Goal: Task Accomplishment & Management: Manage account settings

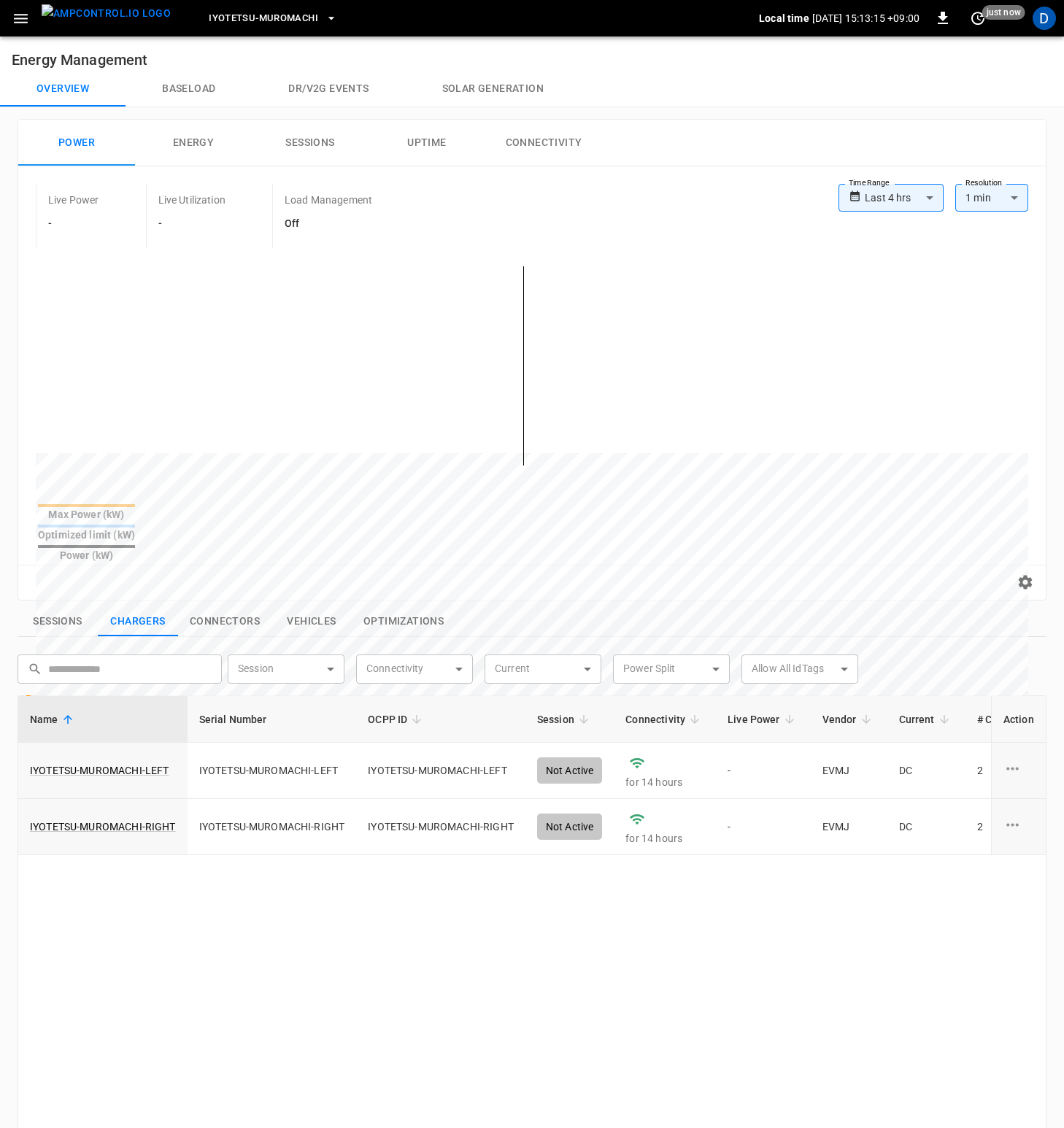
click at [324, 17] on icon "button" at bounding box center [331, 17] width 14 height 14
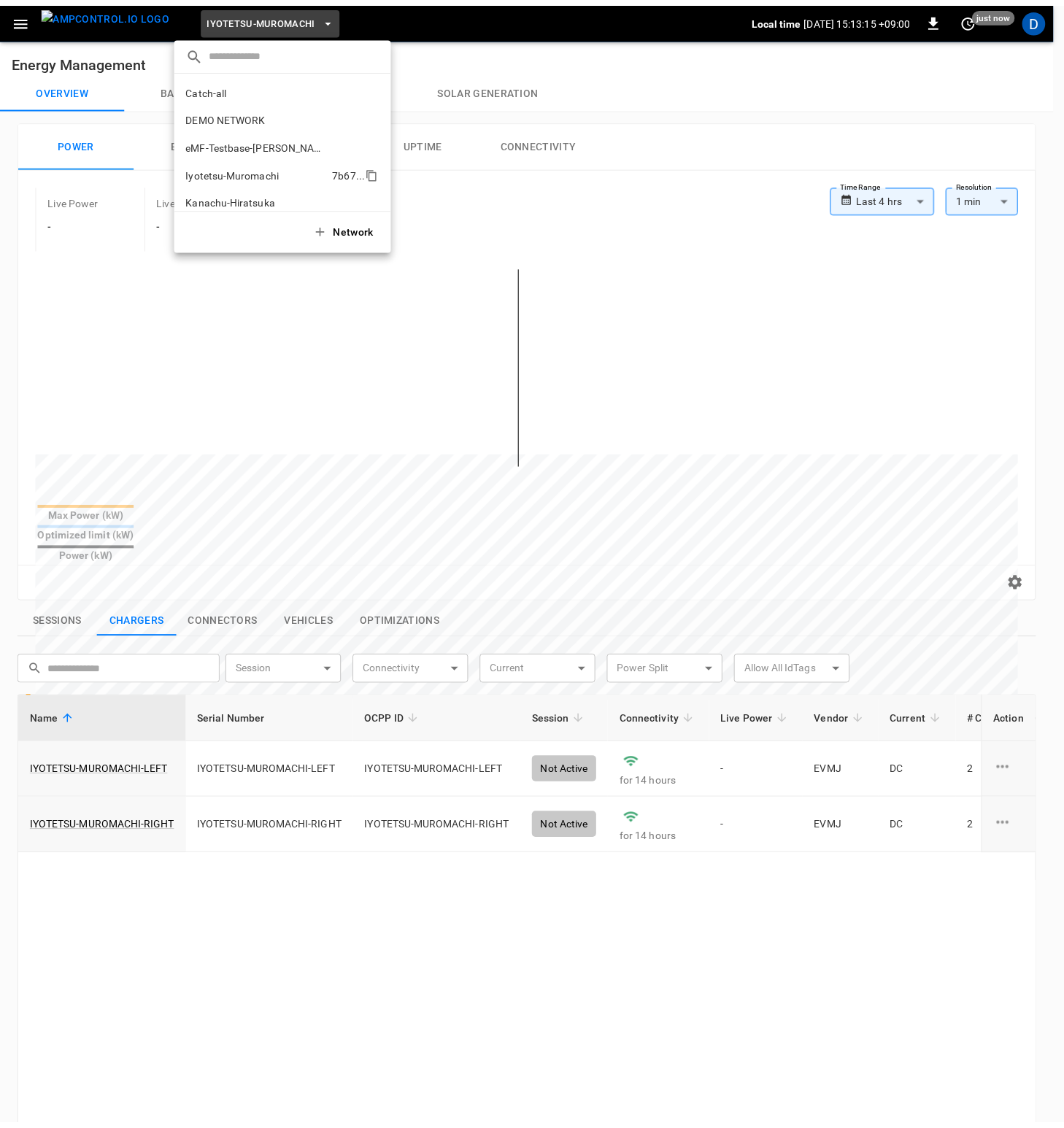
scroll to position [79, 0]
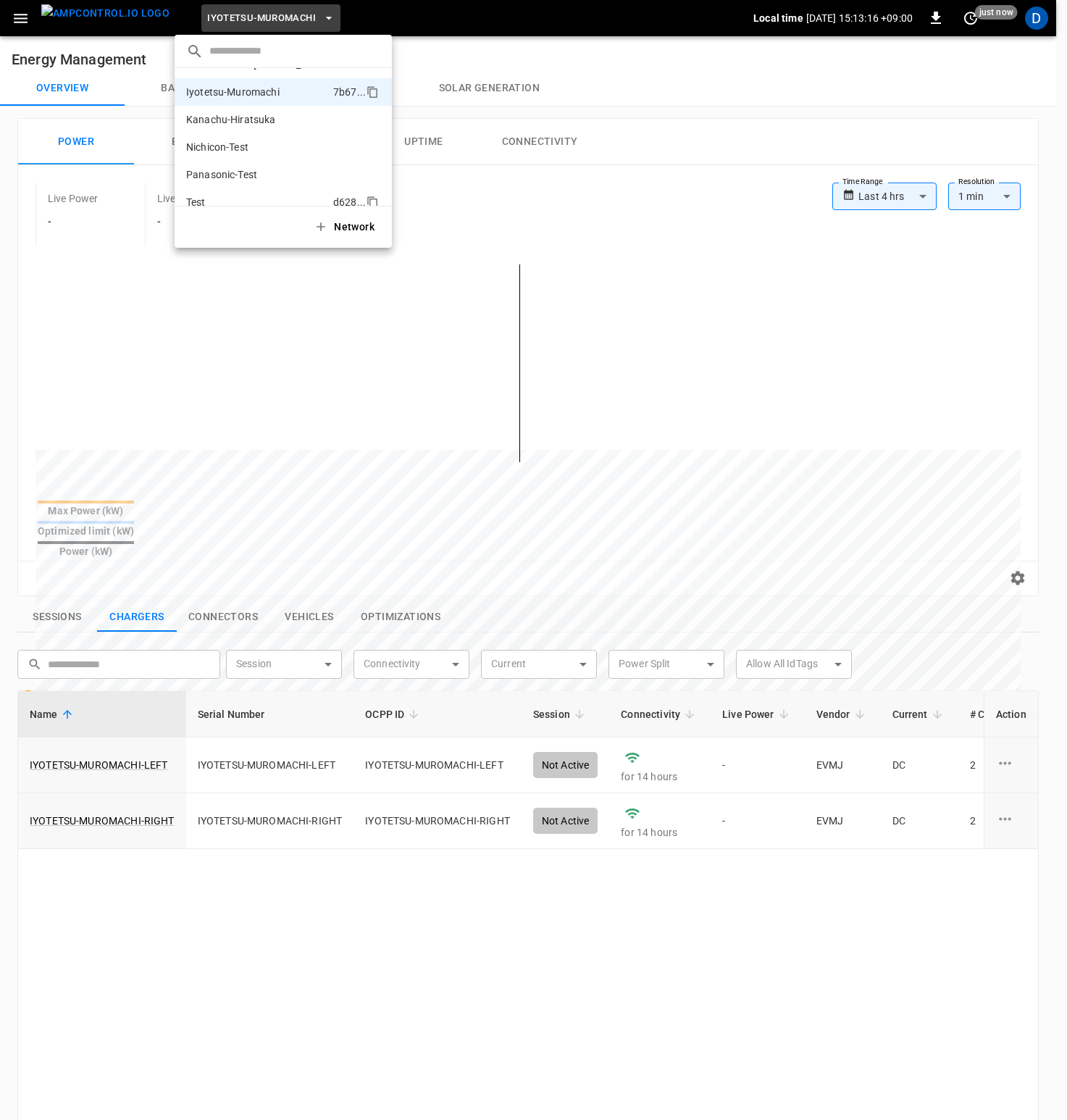
click at [216, 202] on p "Test" at bounding box center [257, 202] width 142 height 14
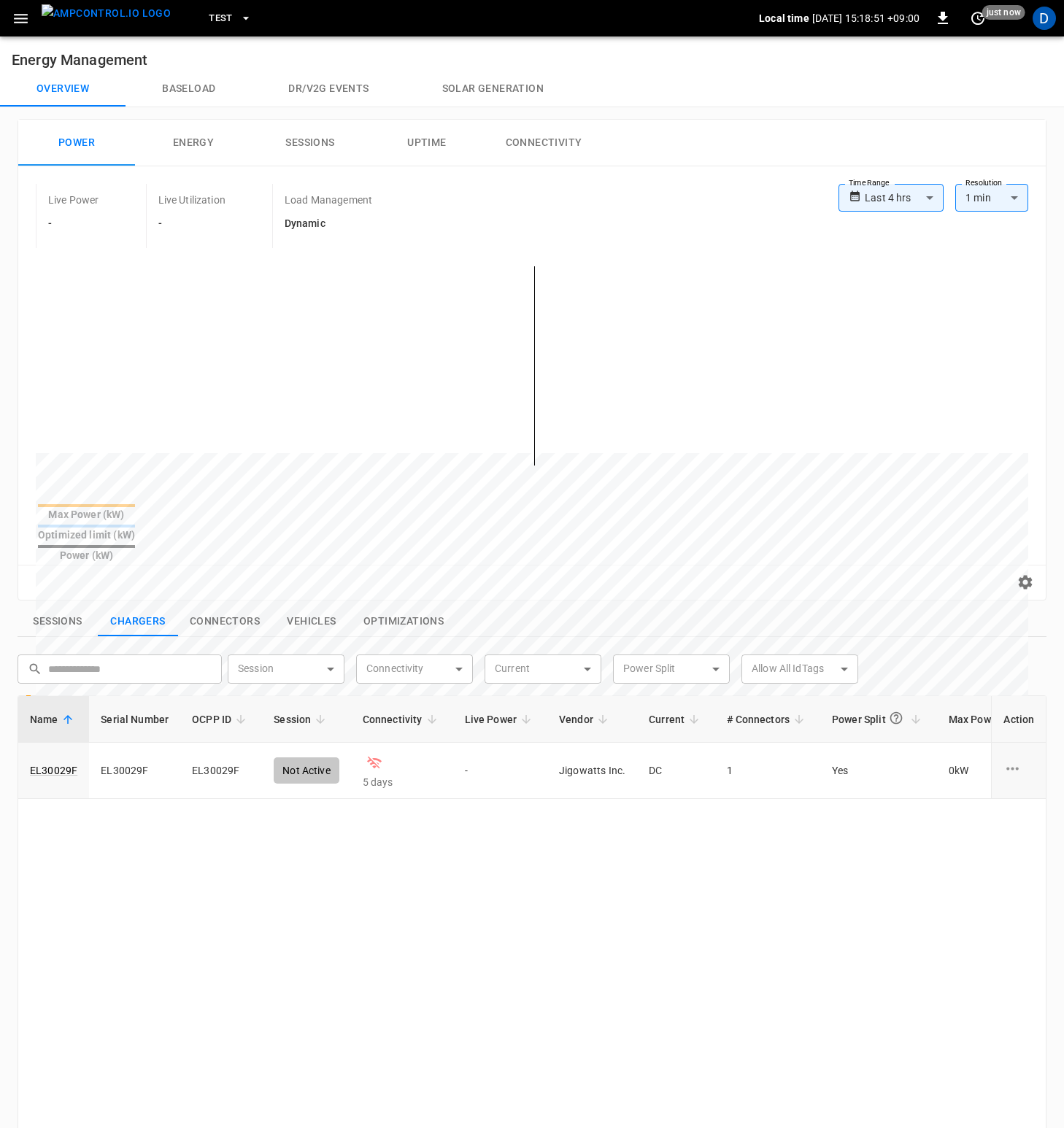
click at [14, 20] on icon "button" at bounding box center [20, 19] width 18 height 18
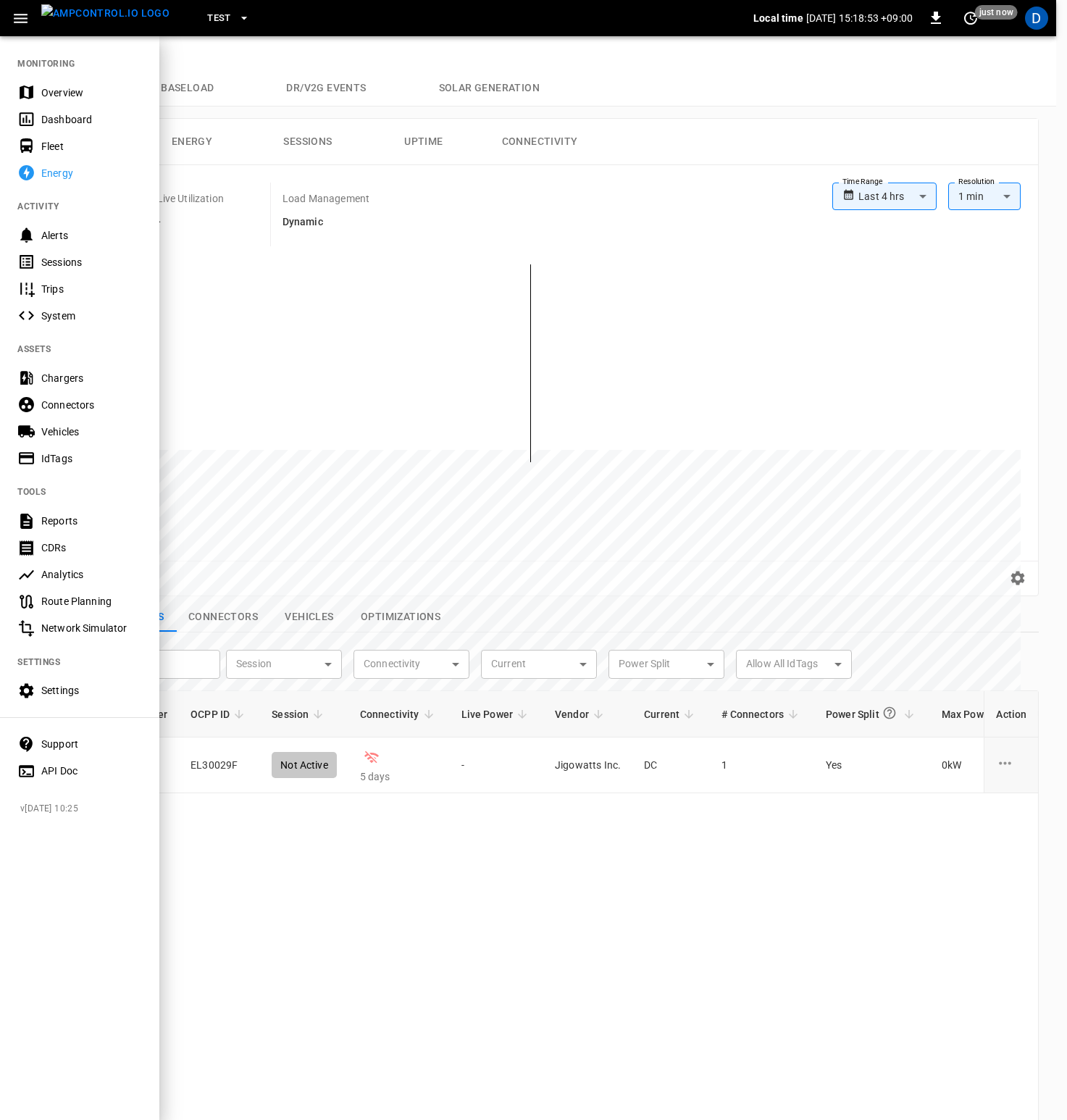
click at [80, 381] on div "Chargers" at bounding box center [92, 378] width 101 height 14
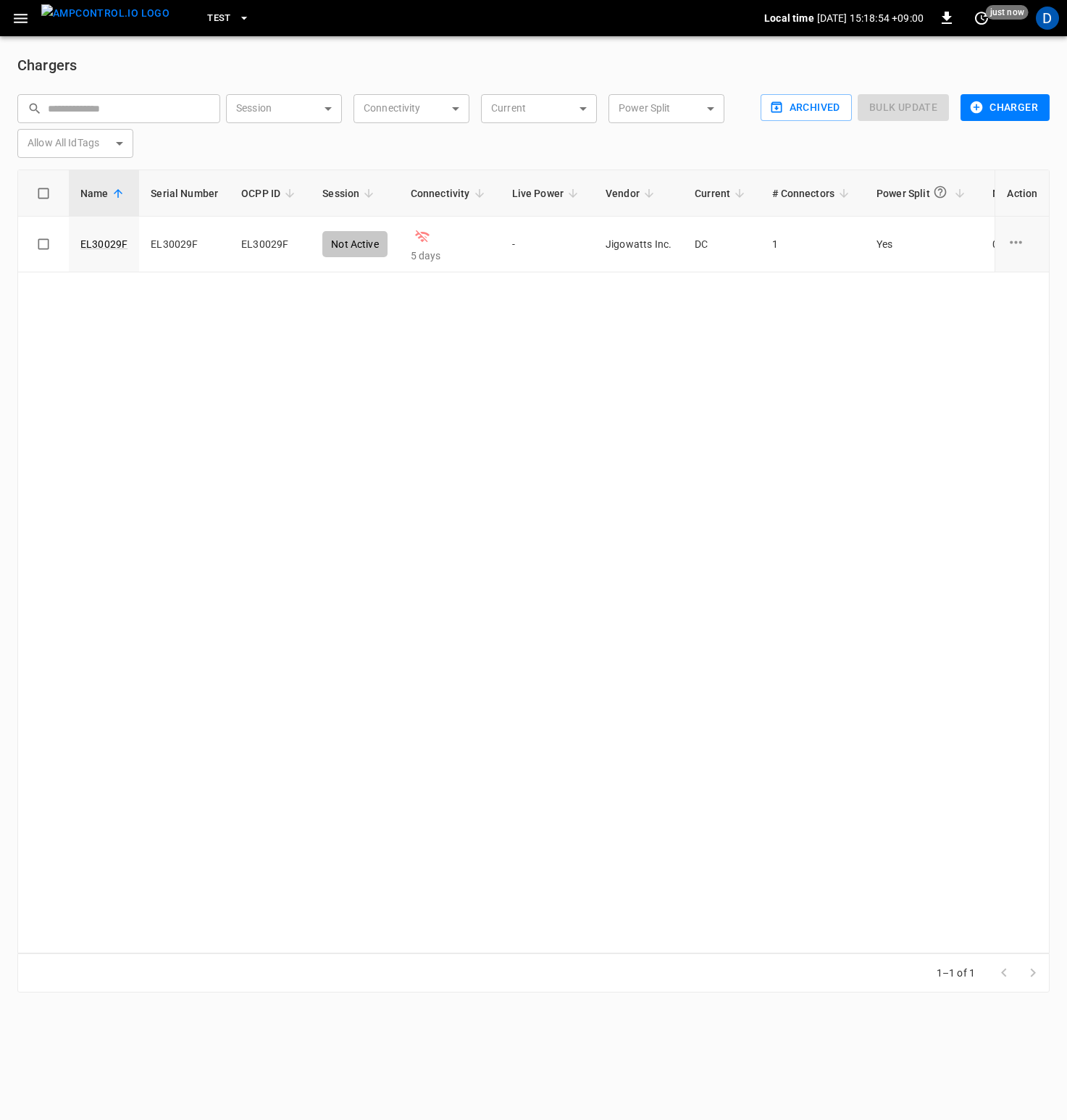
click at [983, 131] on div "Archived Bulk update Charger" at bounding box center [903, 123] width 295 height 69
click at [984, 117] on button "Charger" at bounding box center [1005, 108] width 89 height 27
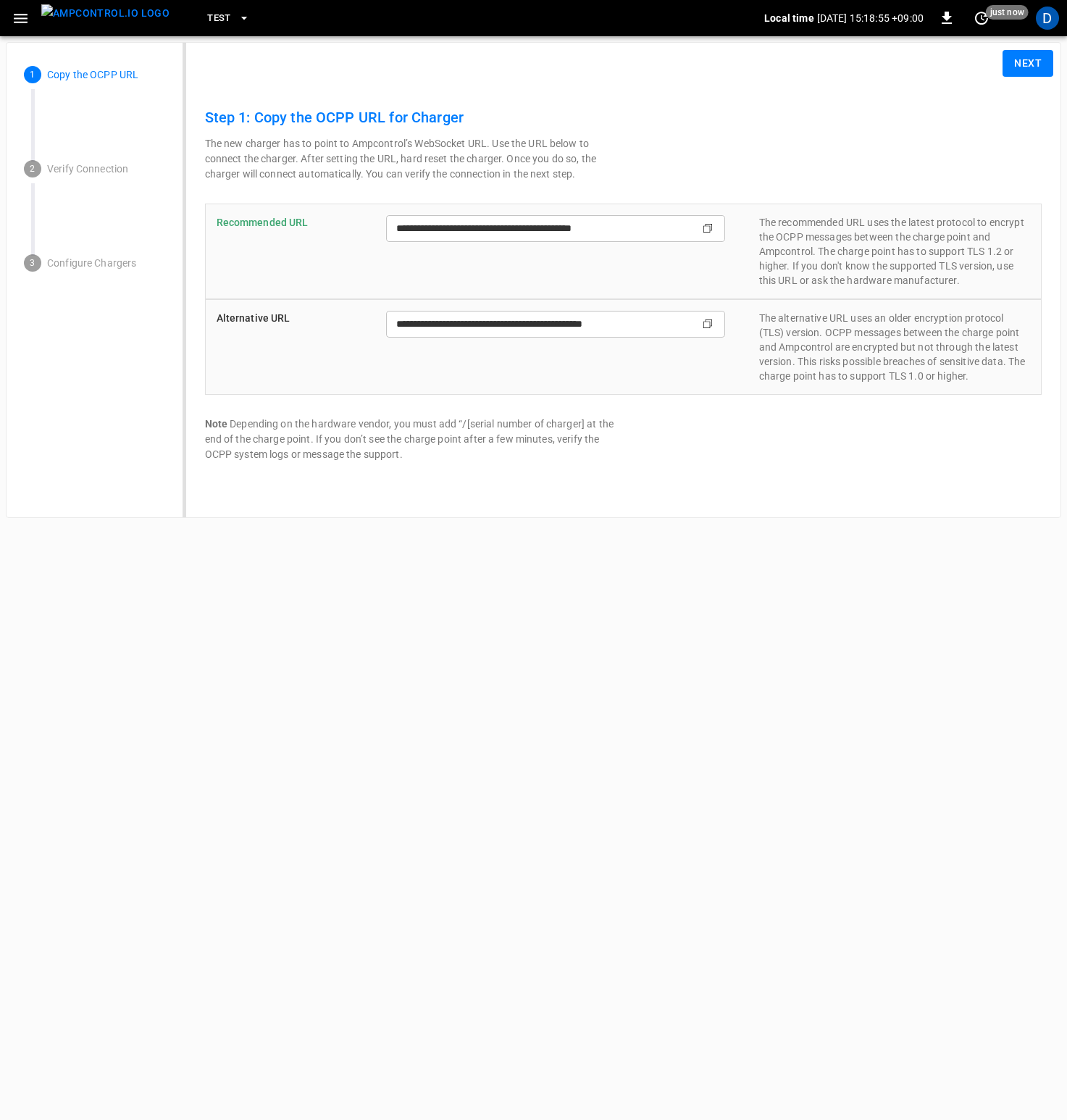
type input "**********"
click at [720, 225] on div "**********" at bounding box center [556, 229] width 339 height 27
click at [709, 224] on icon "Copy" at bounding box center [707, 227] width 11 height 11
click at [1024, 64] on button "Next" at bounding box center [1028, 63] width 50 height 27
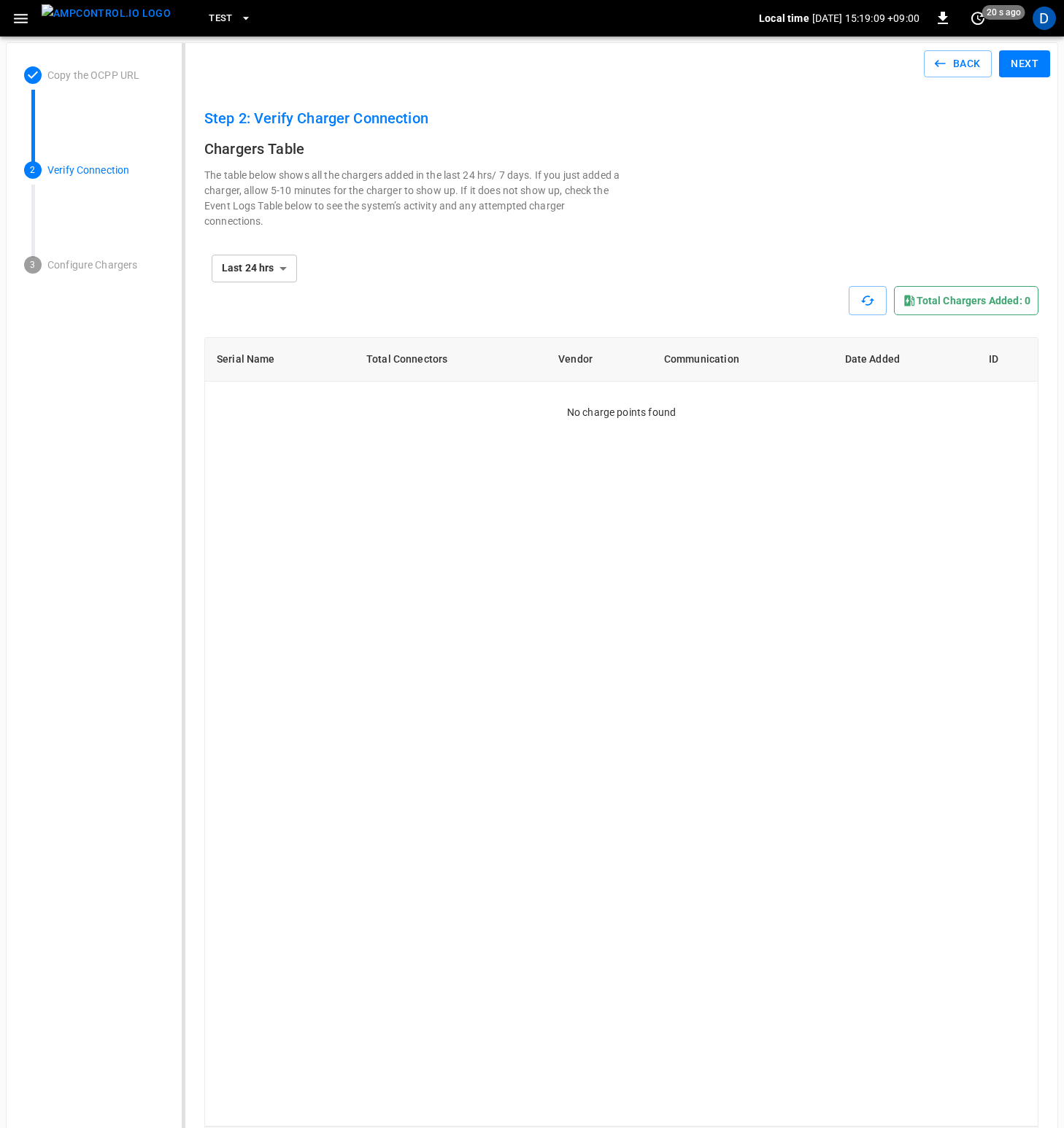
click at [19, 31] on button "button" at bounding box center [20, 19] width 30 height 27
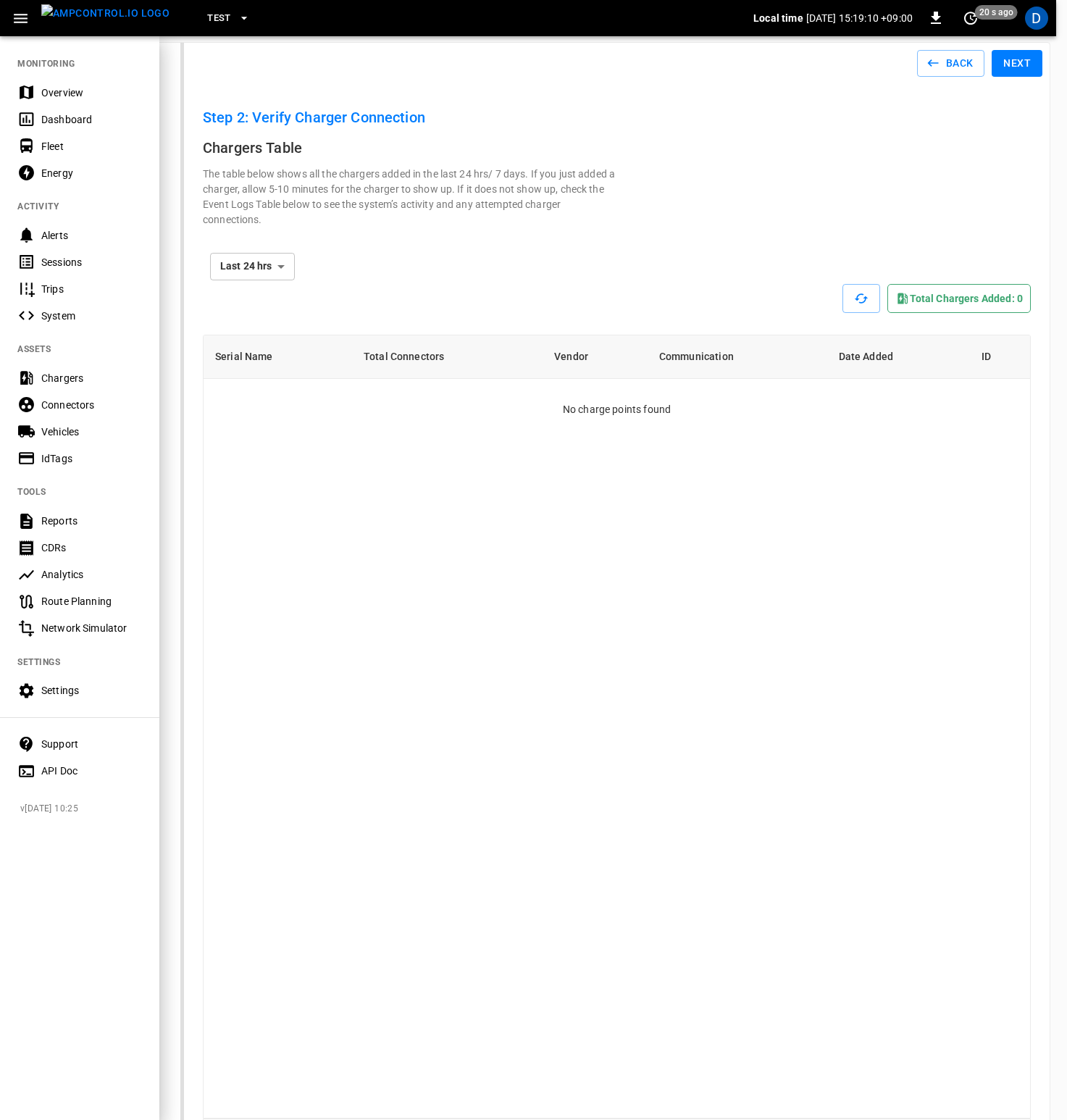
click at [44, 689] on div "Settings" at bounding box center [92, 689] width 101 height 14
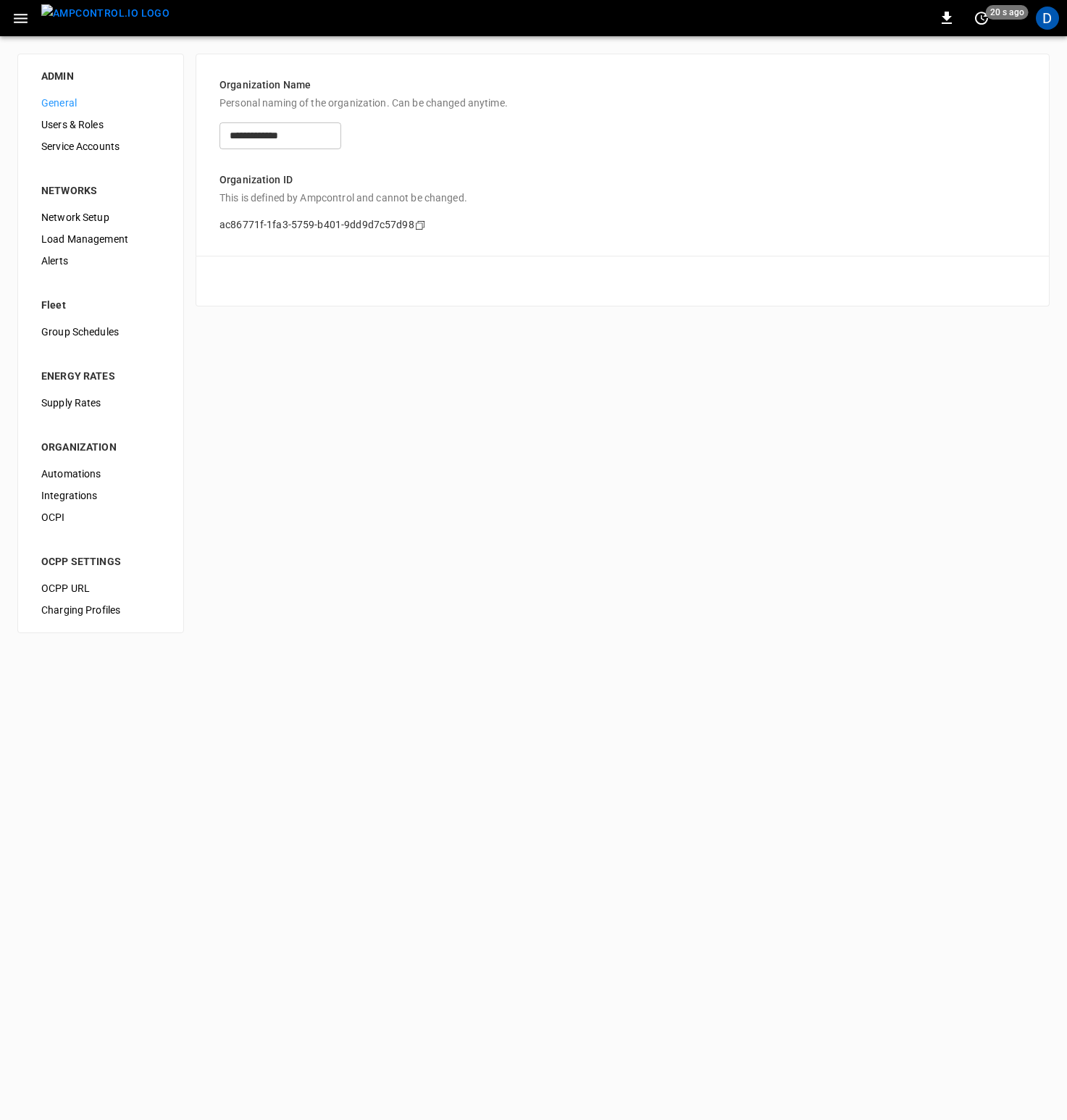
click at [79, 588] on span "OCPP URL" at bounding box center [101, 589] width 119 height 15
click at [368, 208] on body "**********" at bounding box center [533, 325] width 1067 height 650
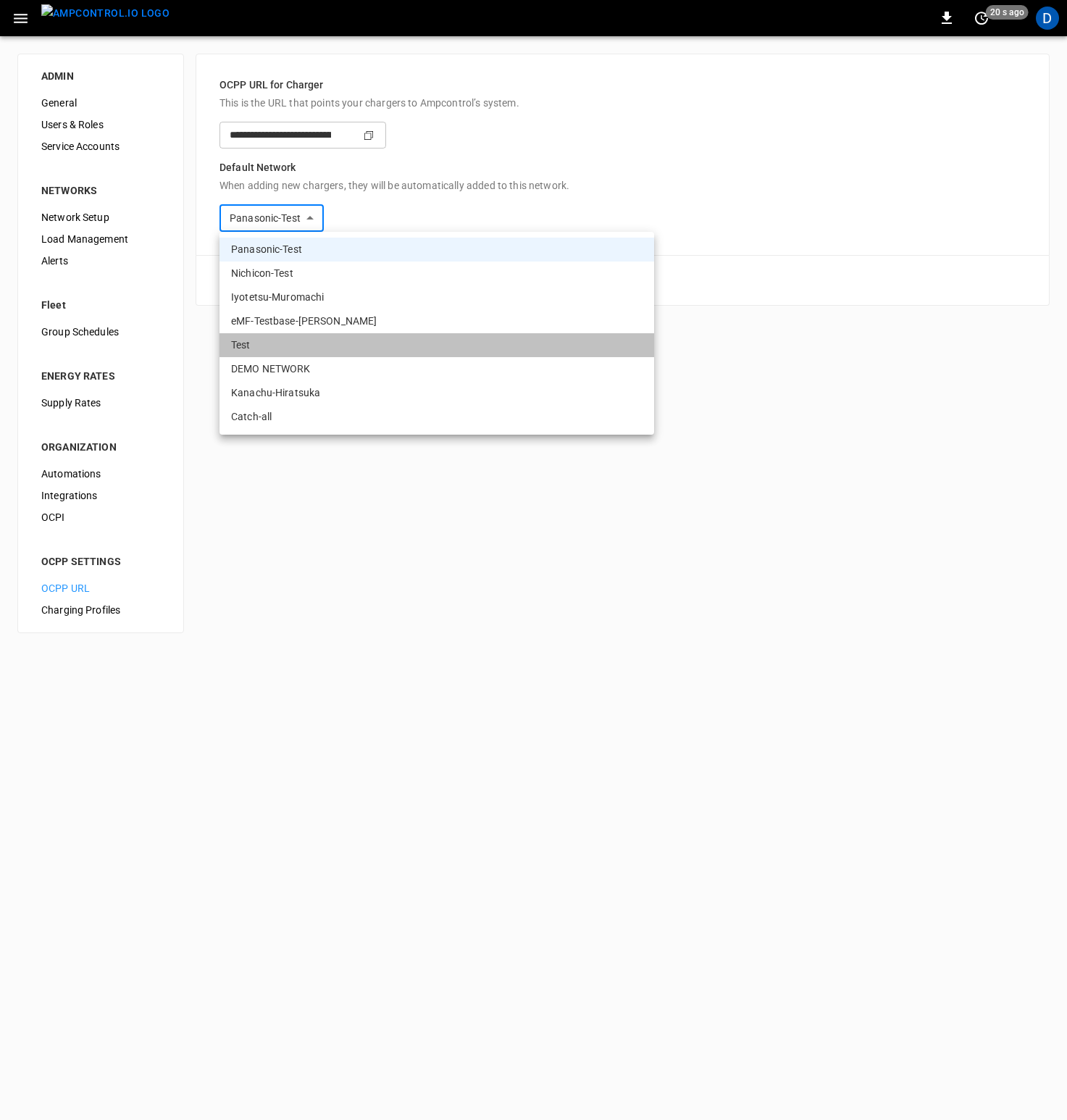
click at [267, 342] on li "Test" at bounding box center [437, 345] width 434 height 24
type input "**********"
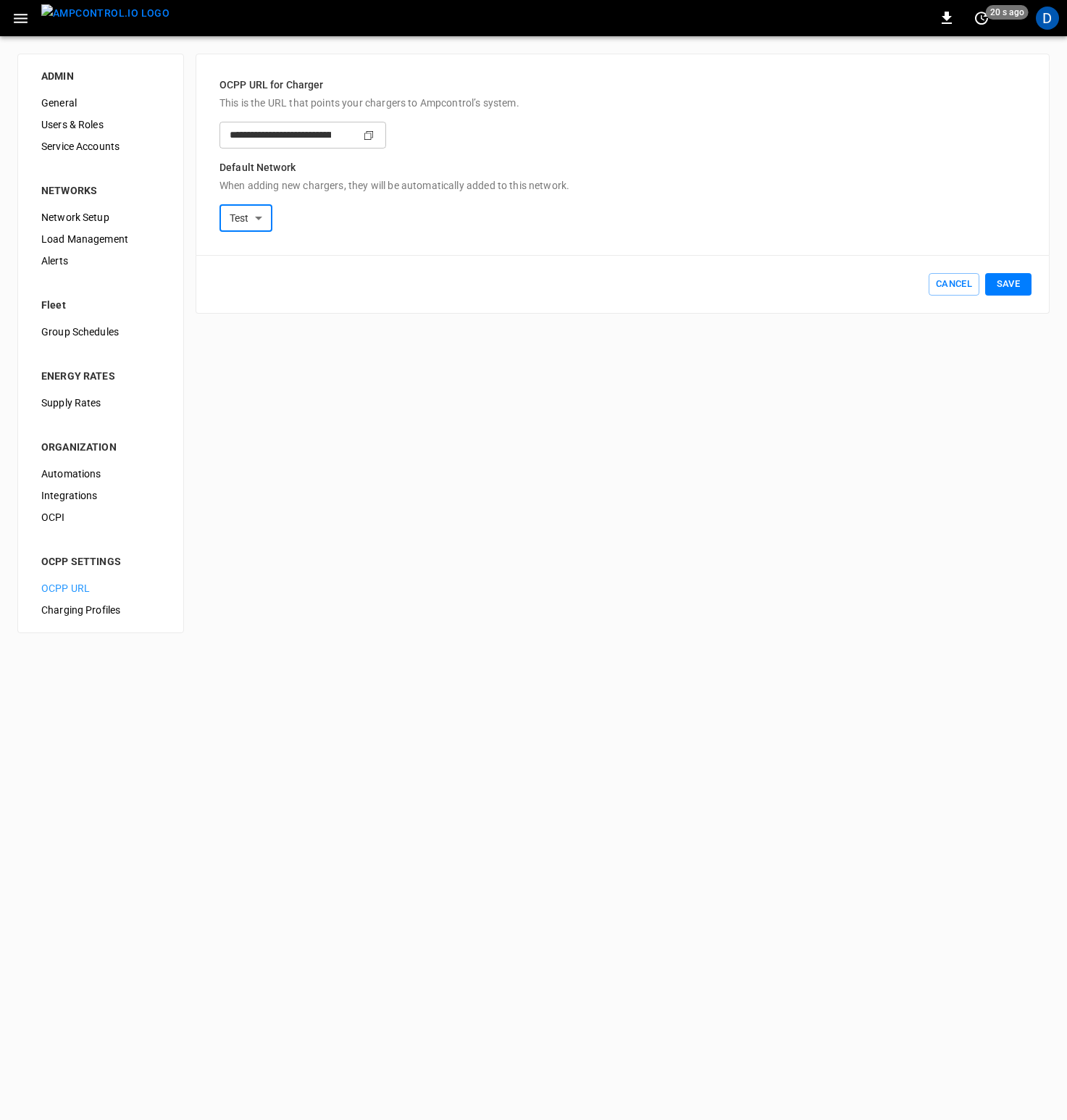
click at [998, 283] on button "Save" at bounding box center [1009, 285] width 47 height 23
click at [18, 17] on icon "button" at bounding box center [20, 19] width 18 height 18
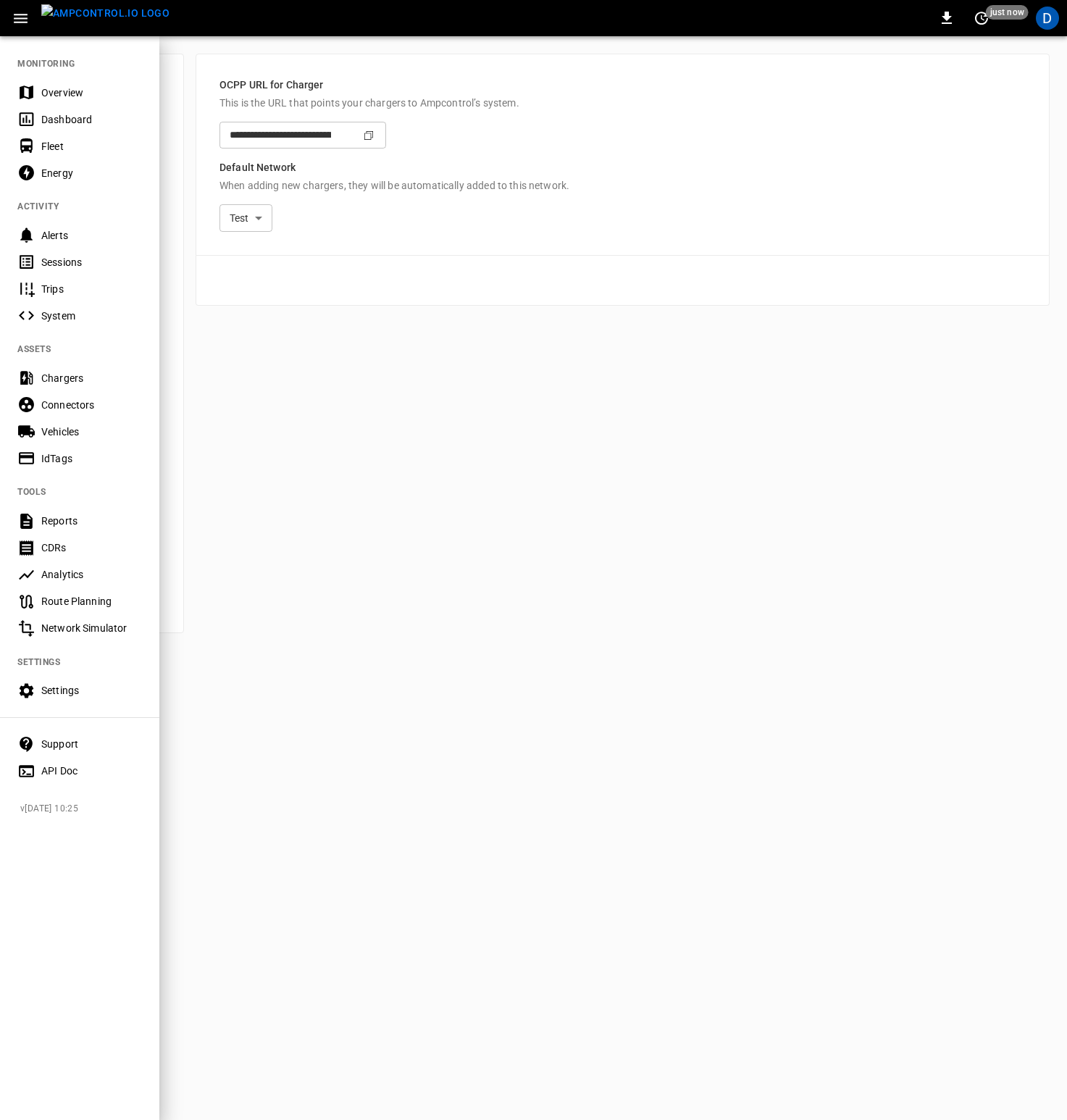
click at [79, 376] on div "Chargers" at bounding box center [92, 378] width 101 height 14
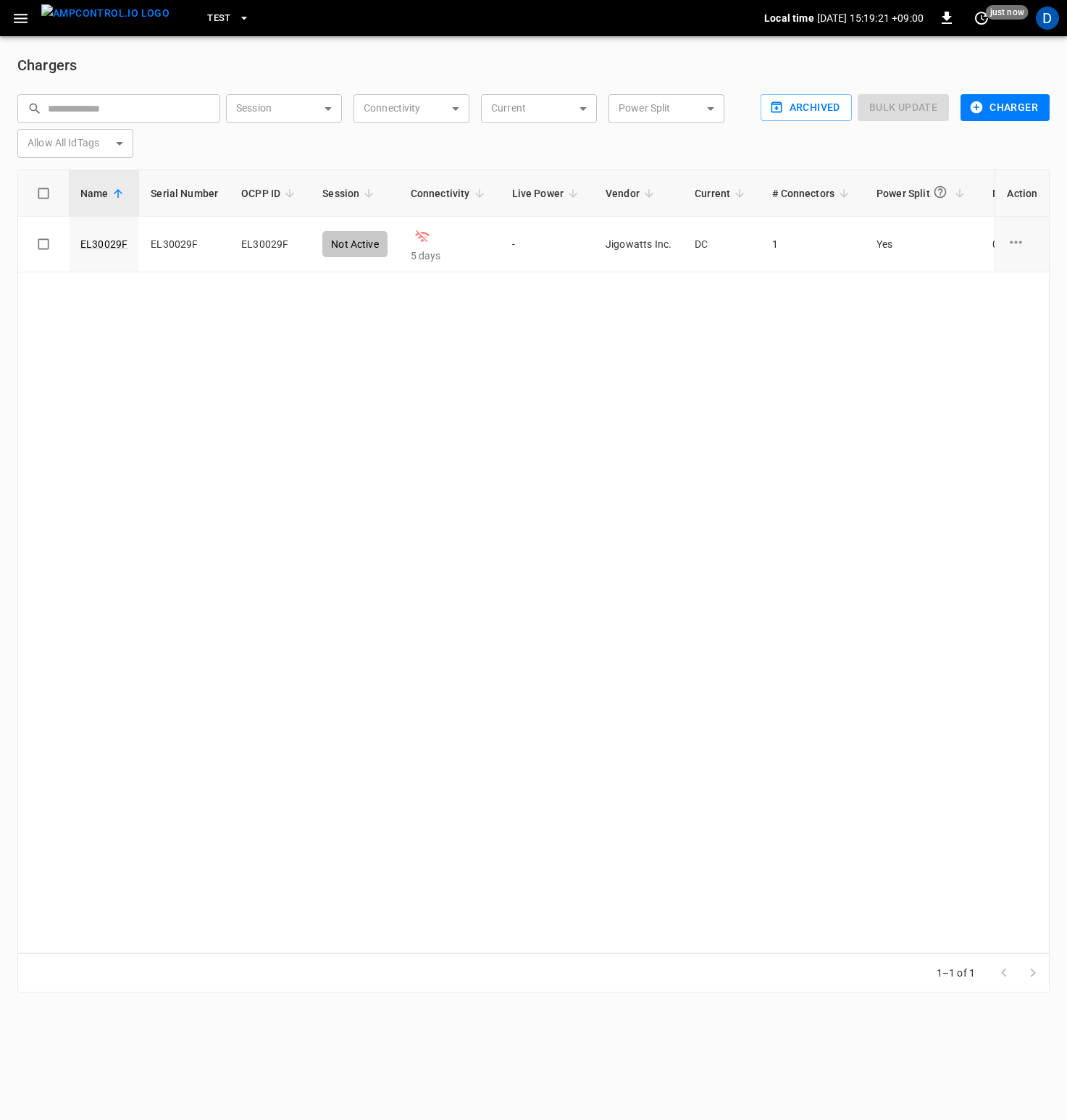
drag, startPoint x: 662, startPoint y: 400, endPoint x: 650, endPoint y: 402, distance: 12.2
click at [661, 400] on div "Name Serial Number OCPP ID Session Connectivity Live Power Vendor Current # Con…" at bounding box center [533, 561] width 1032 height 784
click at [1021, 108] on button "Charger" at bounding box center [1005, 108] width 89 height 27
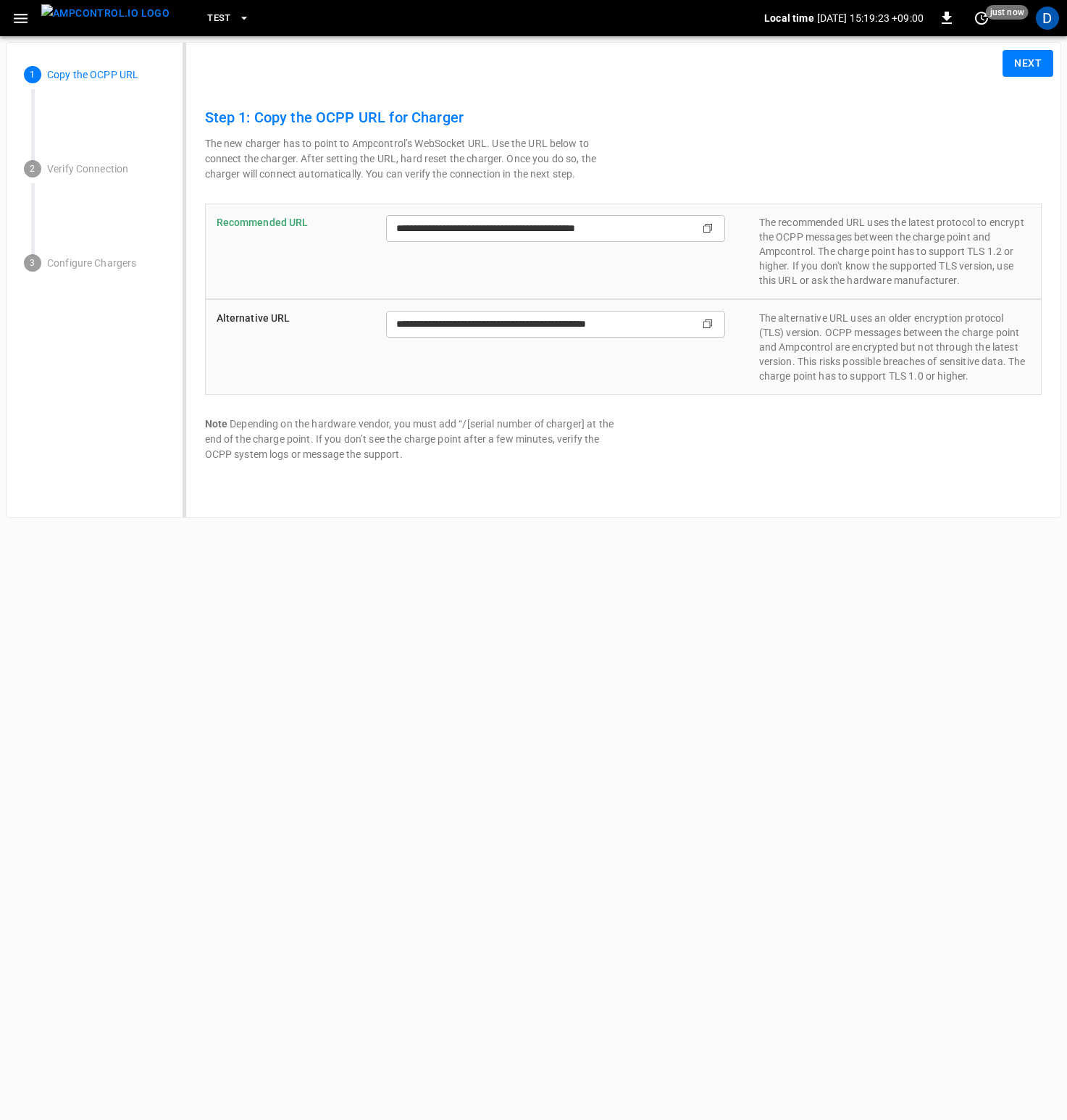
click at [1029, 70] on button "Next" at bounding box center [1028, 63] width 50 height 27
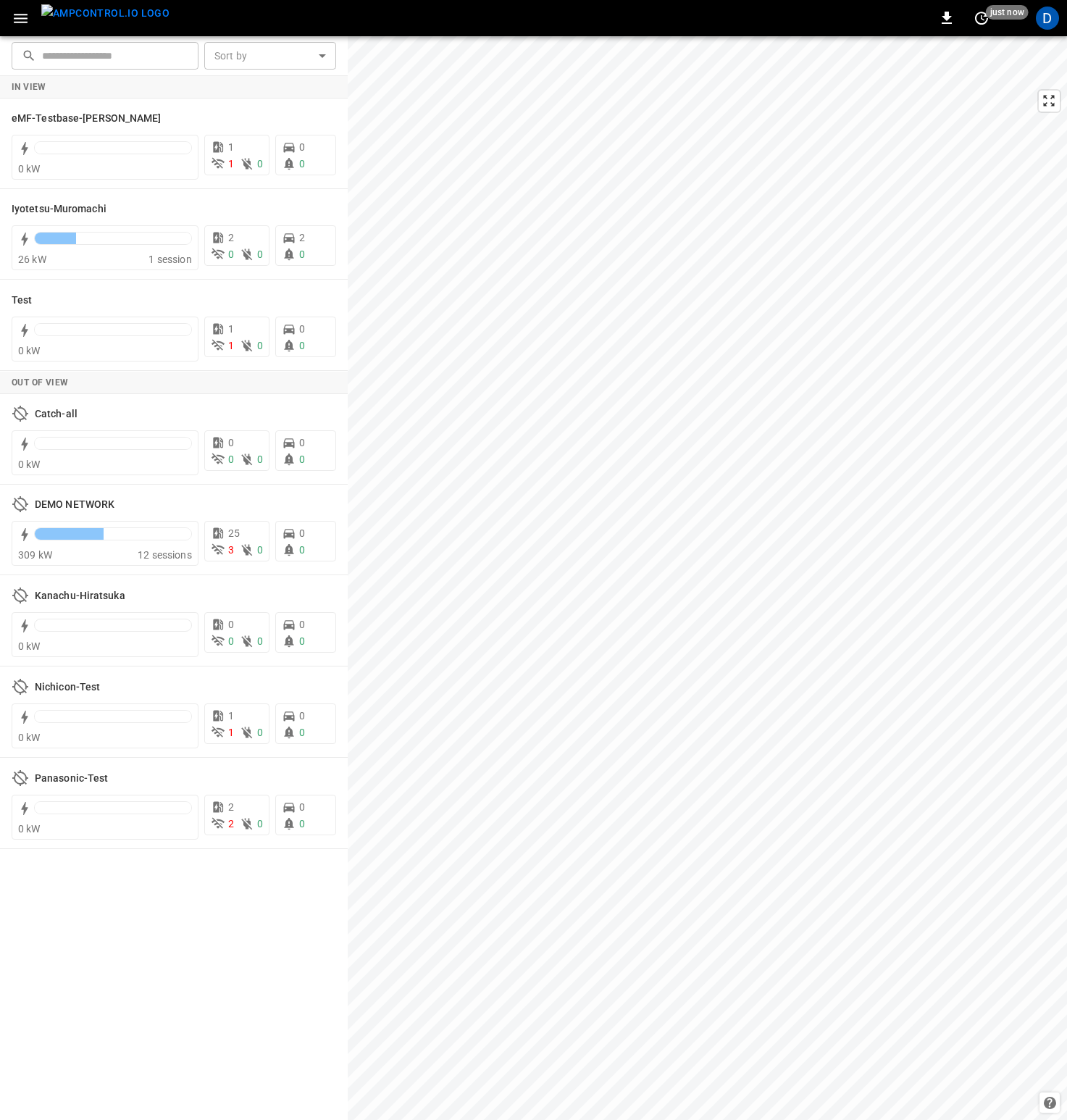
click at [22, 18] on icon "button" at bounding box center [20, 18] width 14 height 10
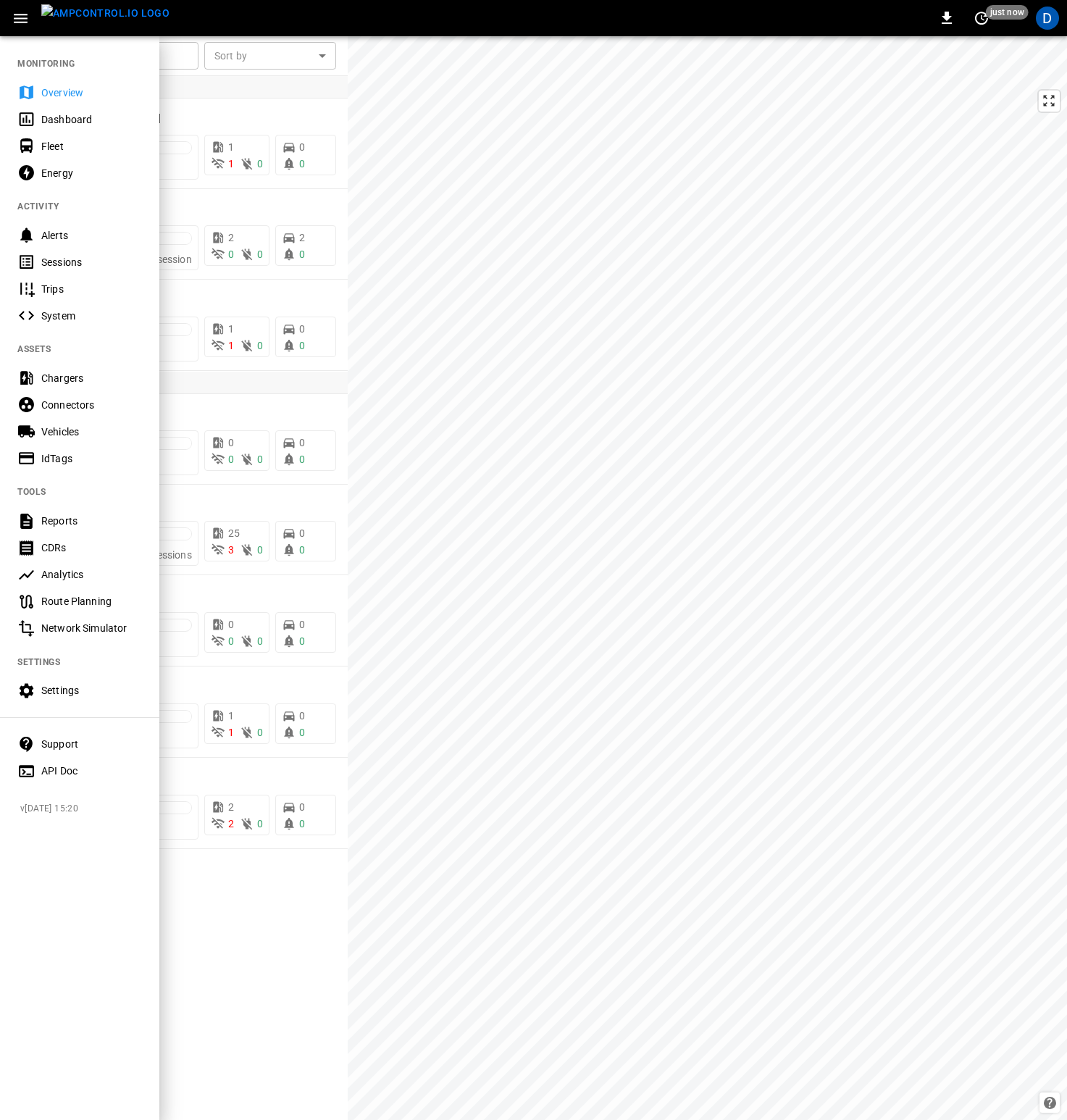
click at [62, 695] on div "Settings" at bounding box center [92, 689] width 101 height 14
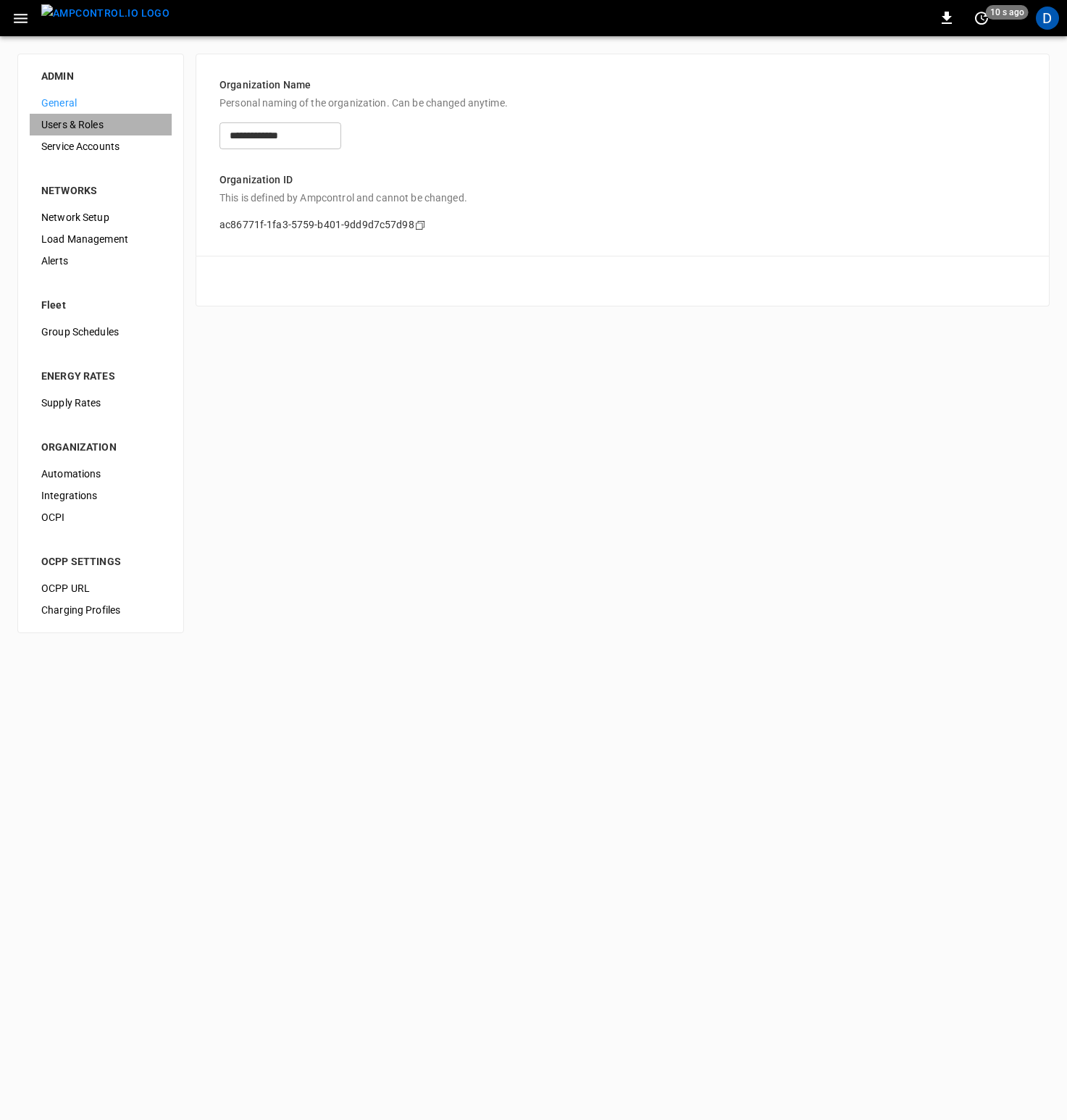
click at [78, 125] on span "Users & Roles" at bounding box center [101, 125] width 119 height 15
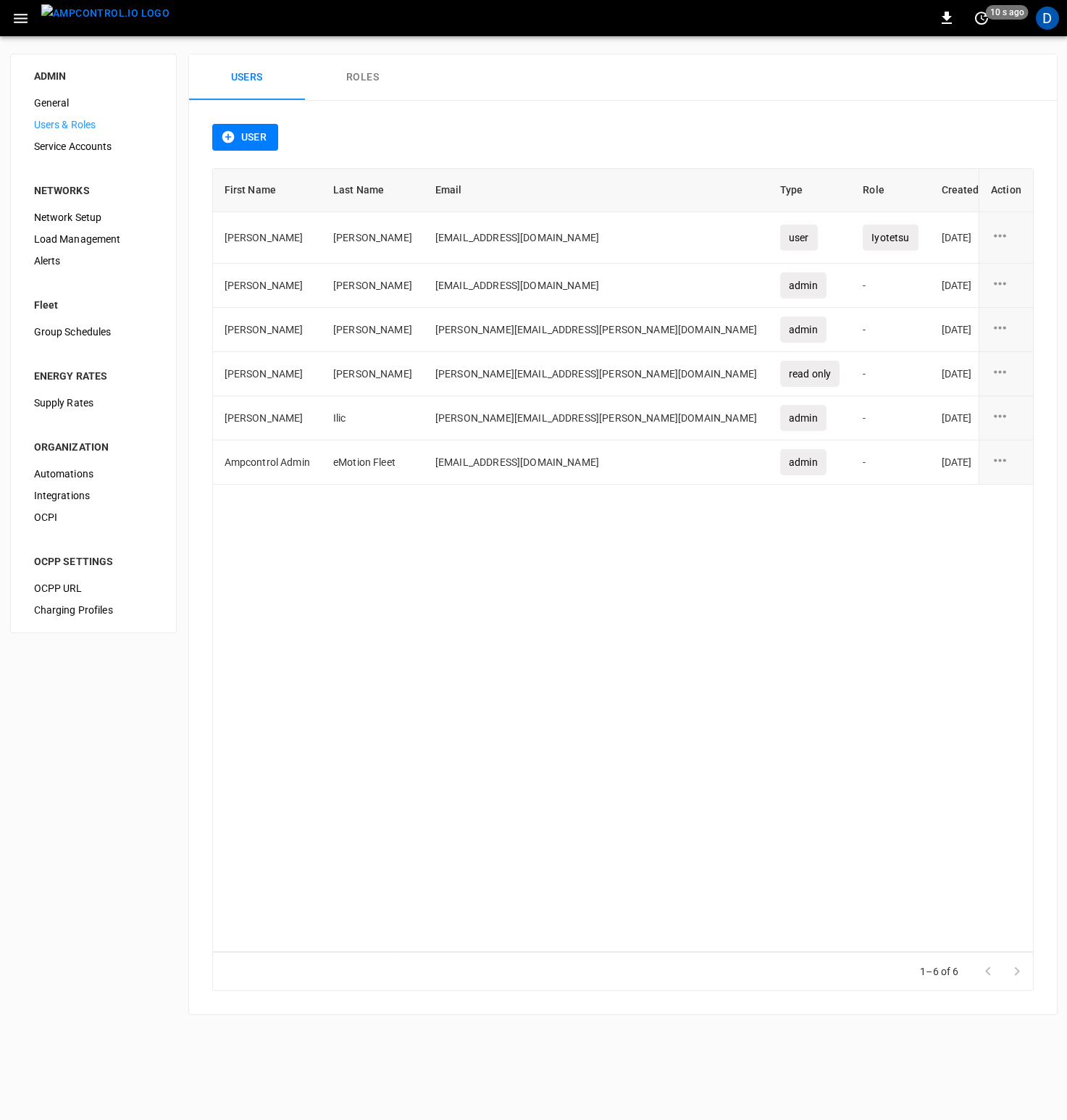
click at [258, 138] on button "User" at bounding box center [245, 138] width 67 height 27
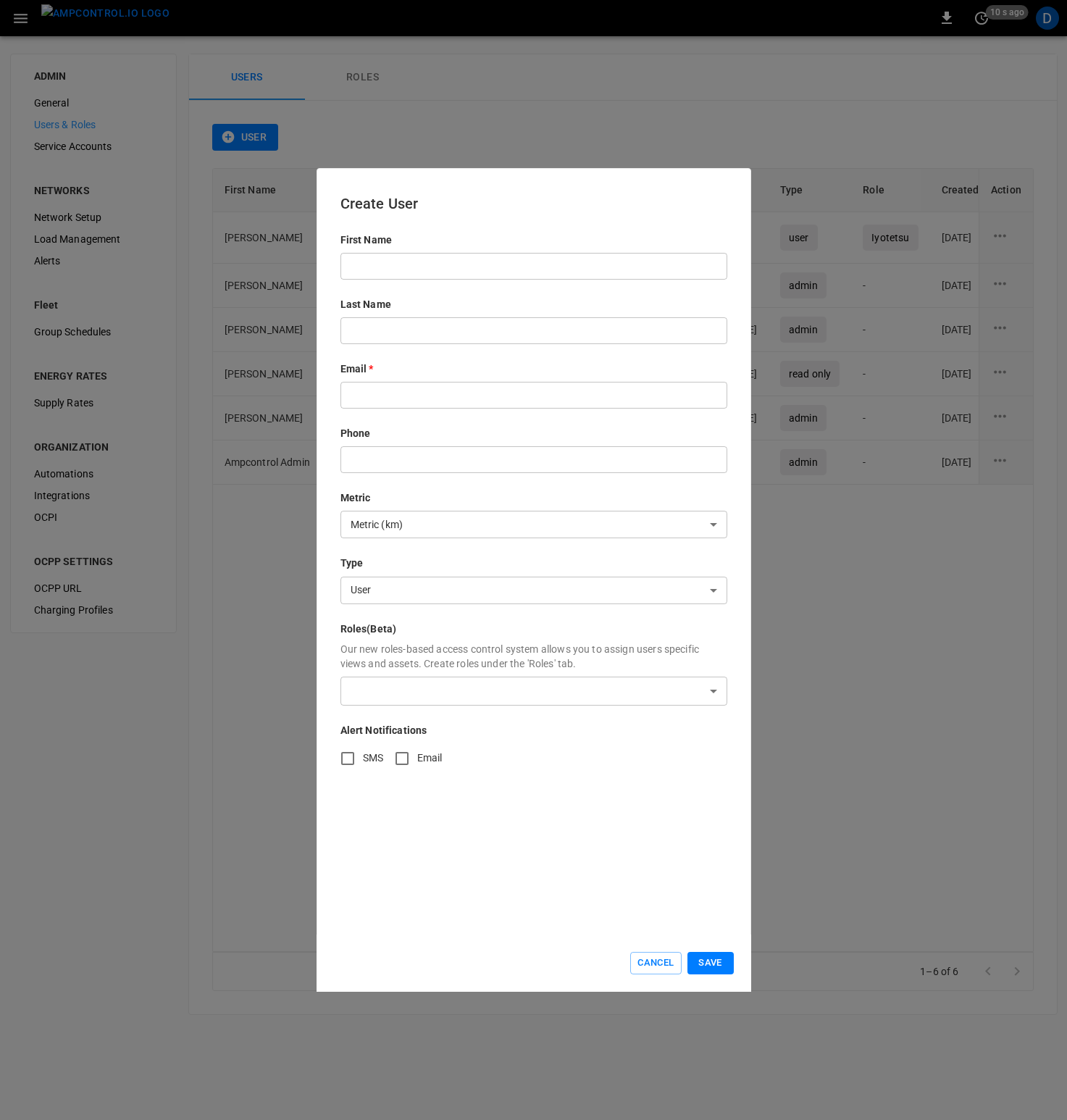
click at [501, 271] on input "text" at bounding box center [534, 266] width 387 height 27
type input "*****"
type input "****"
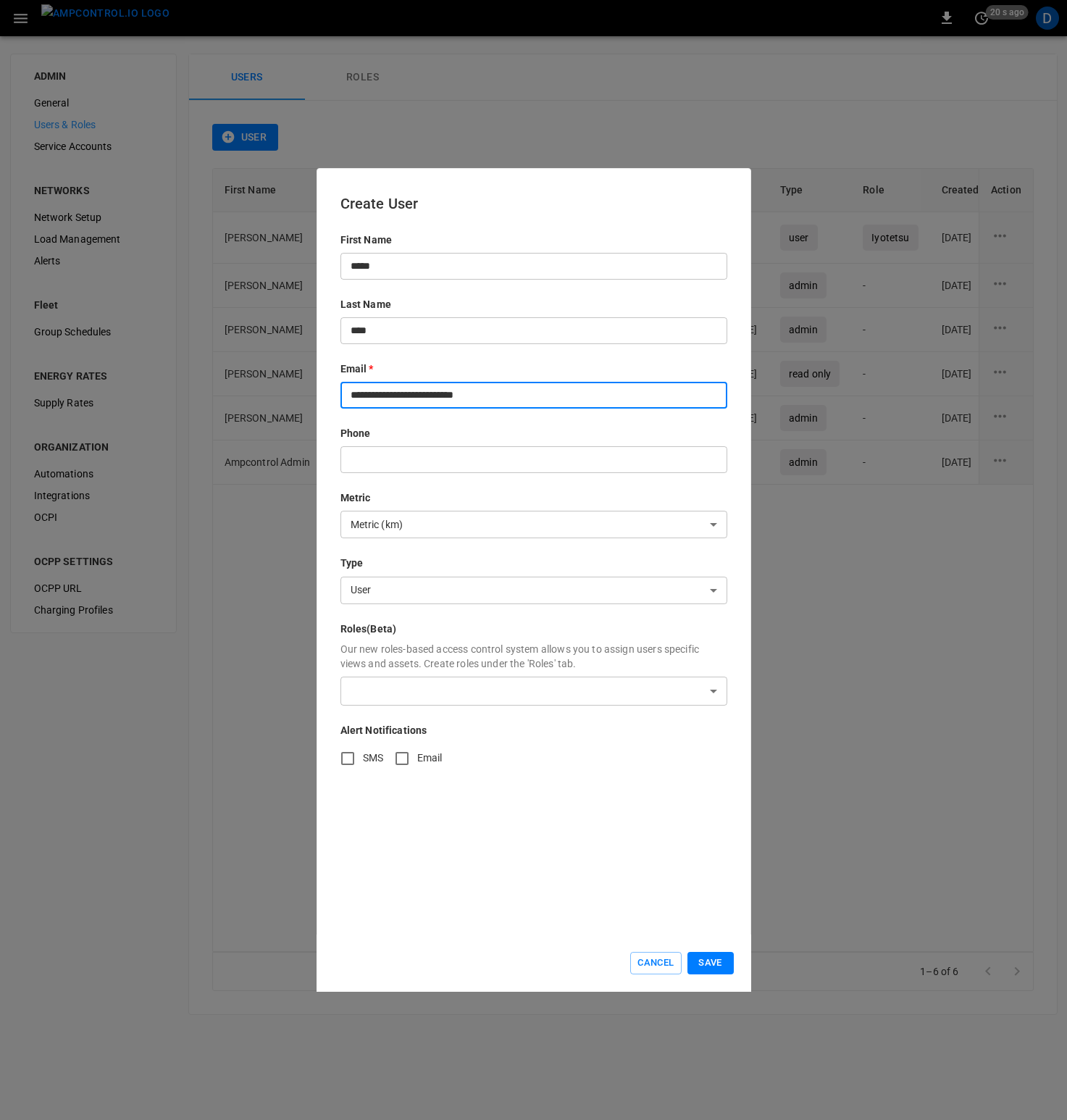
type input "**********"
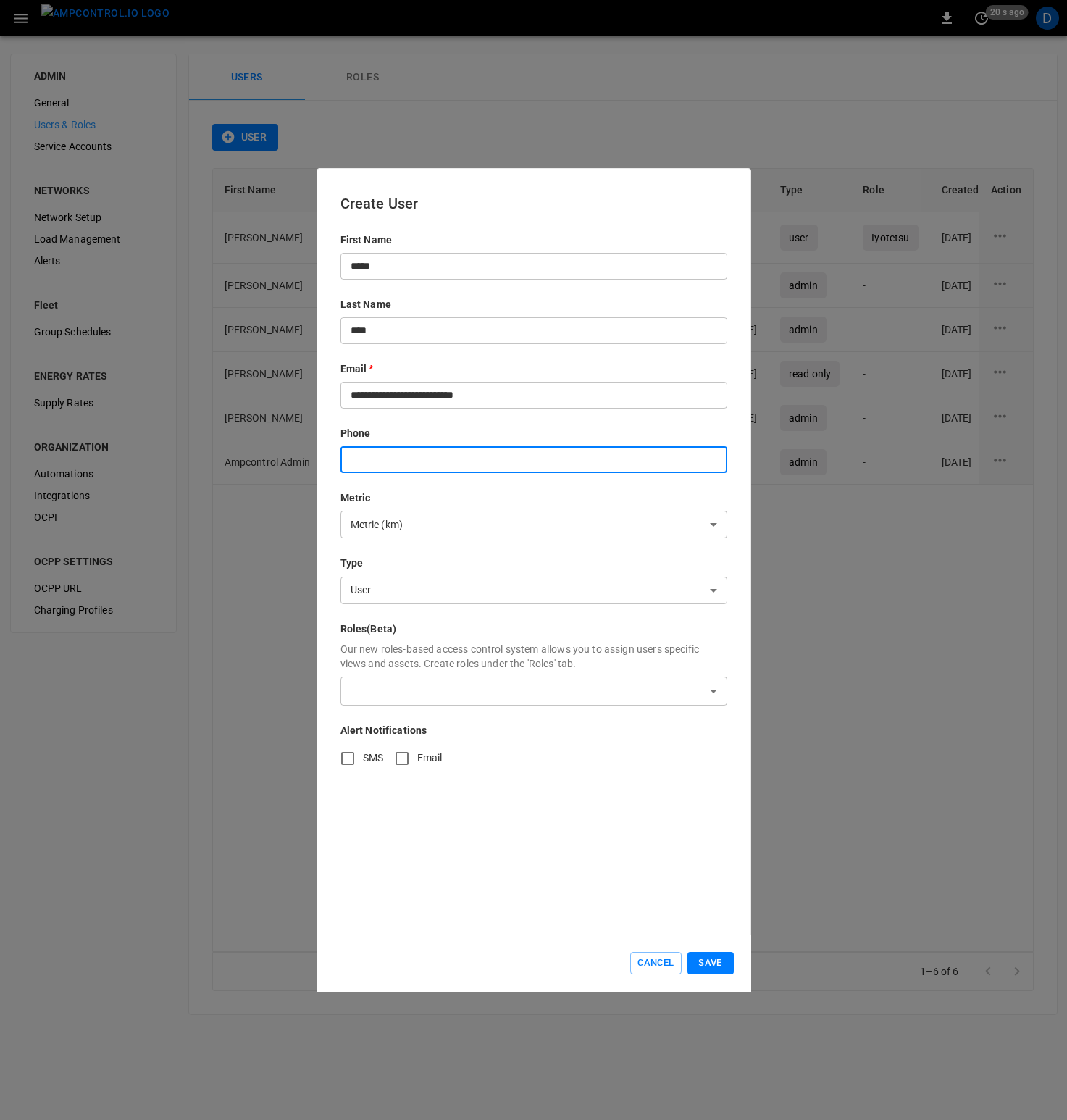
click at [475, 683] on body "0 20 s ago D ADMIN General Users & Roles Service Accounts NETWORKS Network Setu…" at bounding box center [533, 516] width 1067 height 1032
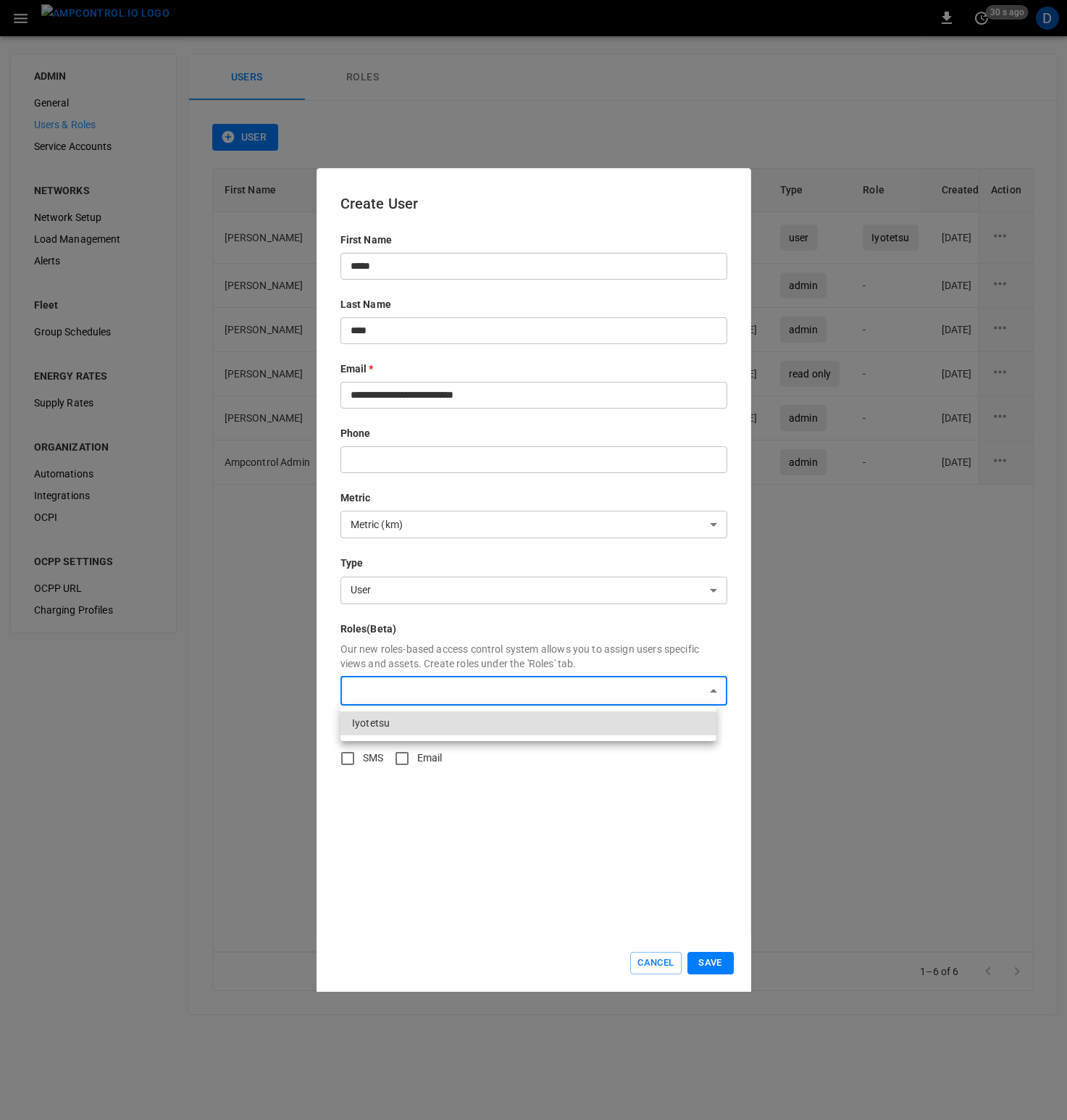
click at [536, 645] on div at bounding box center [533, 560] width 1067 height 1120
click at [709, 962] on button "Save" at bounding box center [711, 963] width 47 height 23
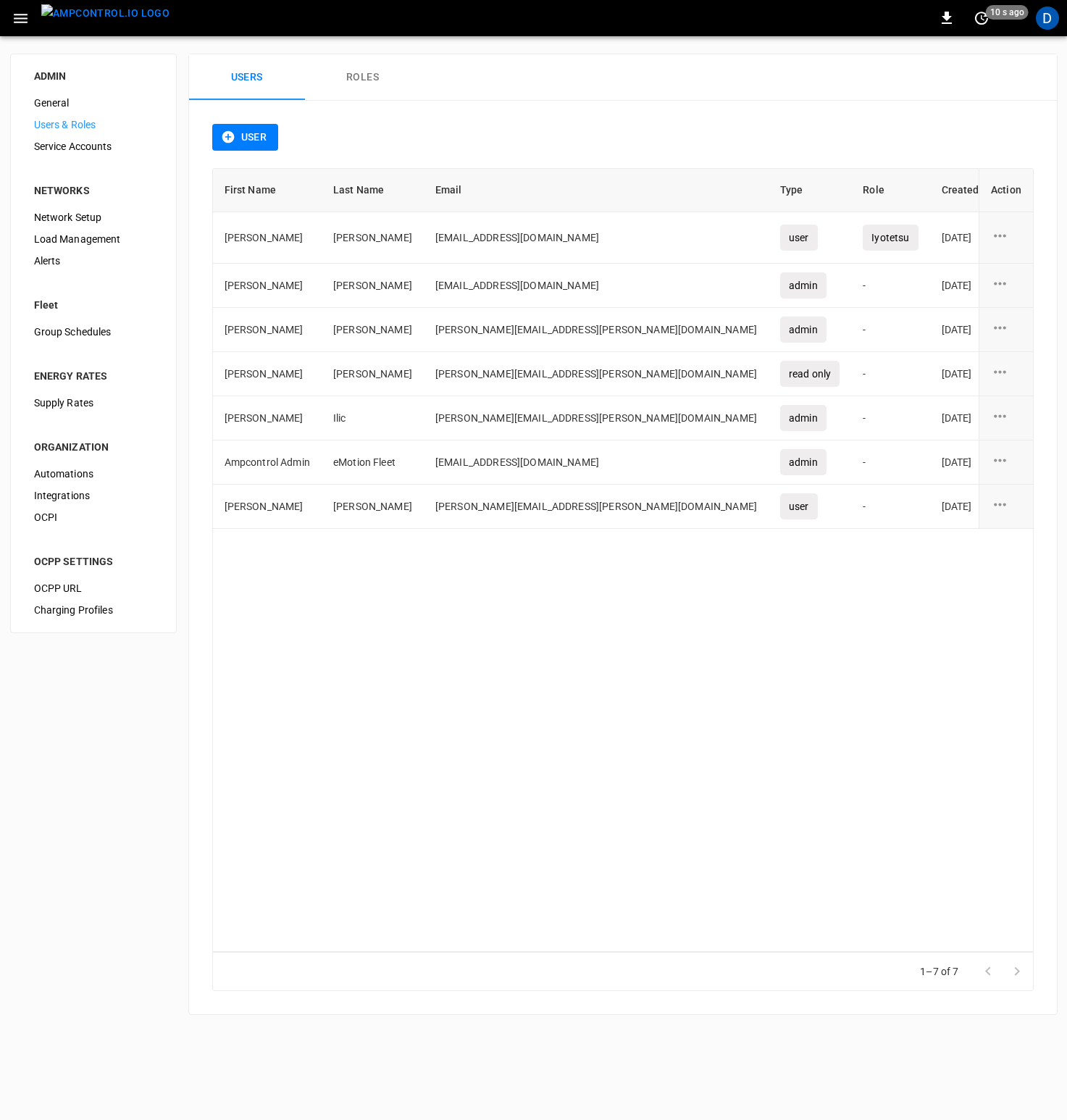
click at [619, 794] on div "First Name Last Name Email Type Role Created On Action Daisuke Ozaki ozaki17171…" at bounding box center [623, 559] width 822 height 784
click at [30, 23] on button "button" at bounding box center [20, 19] width 29 height 27
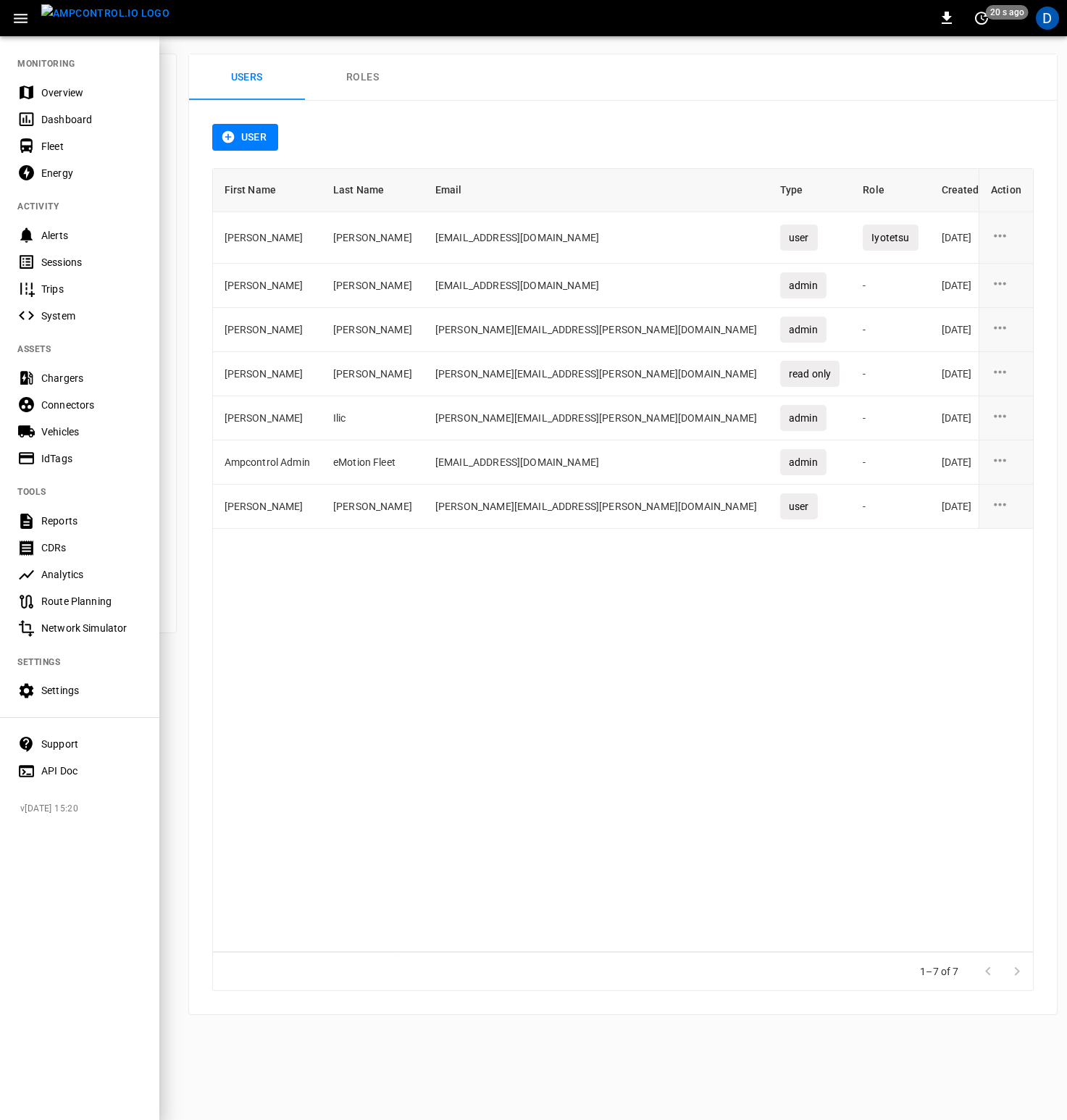
click at [380, 50] on div at bounding box center [533, 560] width 1067 height 1120
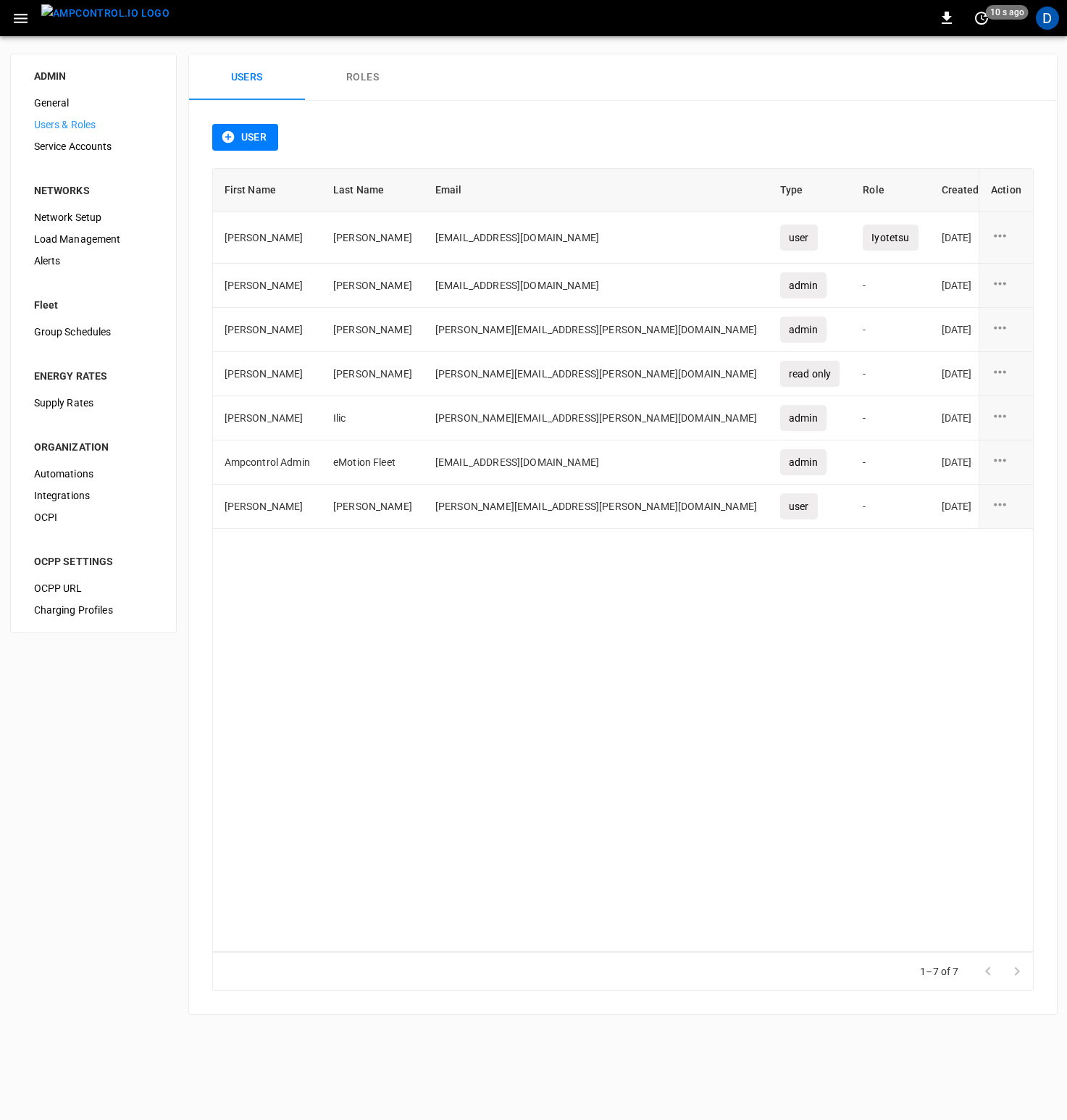
click at [395, 727] on div "First Name Last Name Email Type Role Created On Action Daisuke Ozaki ozaki17171…" at bounding box center [623, 559] width 822 height 784
click at [489, 673] on div "First Name Last Name Email Type Role Created On Action Daisuke Ozaki ozaki17171…" at bounding box center [623, 559] width 822 height 784
click at [474, 757] on div "First Name Last Name Email Type Role Created On Action Daisuke Ozaki ozaki17171…" at bounding box center [623, 559] width 822 height 784
click at [602, 768] on div "First Name Last Name Email Type Role Created On Action Daisuke Ozaki ozaki17171…" at bounding box center [623, 559] width 822 height 784
click at [93, 20] on img "menu" at bounding box center [105, 14] width 128 height 18
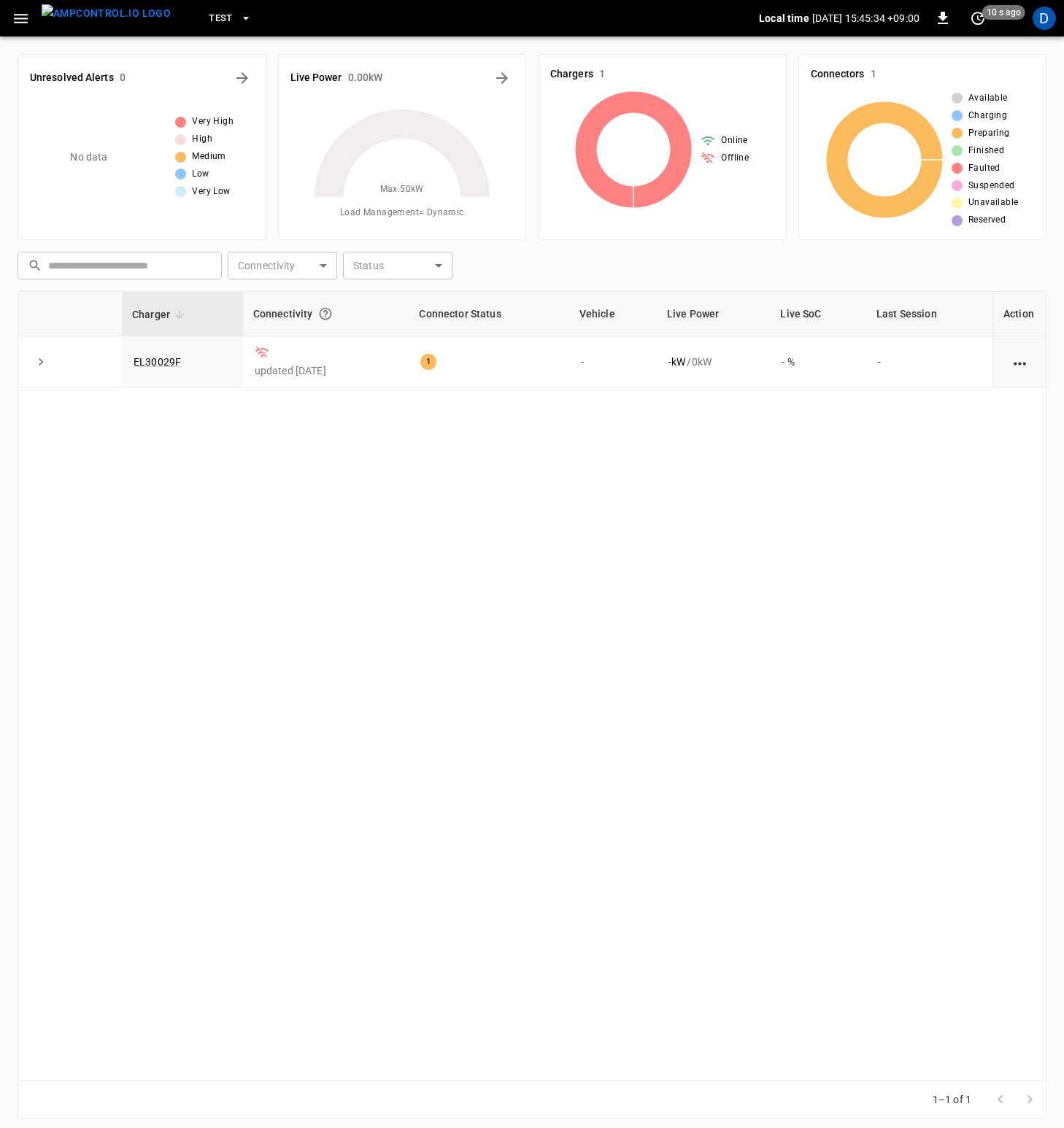
click at [27, 15] on icon "button" at bounding box center [20, 19] width 18 height 18
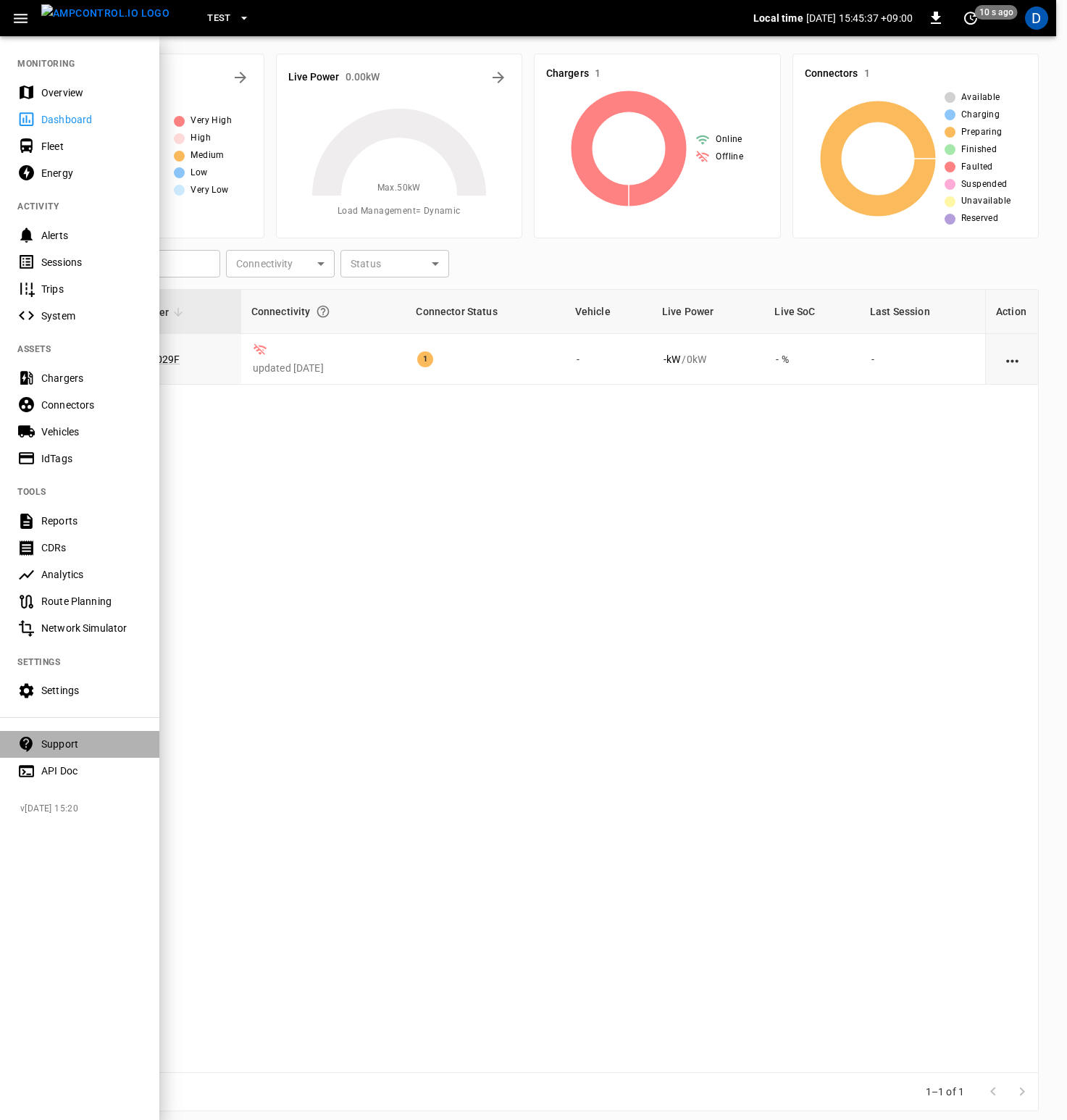
click at [61, 746] on div "Support" at bounding box center [92, 744] width 101 height 14
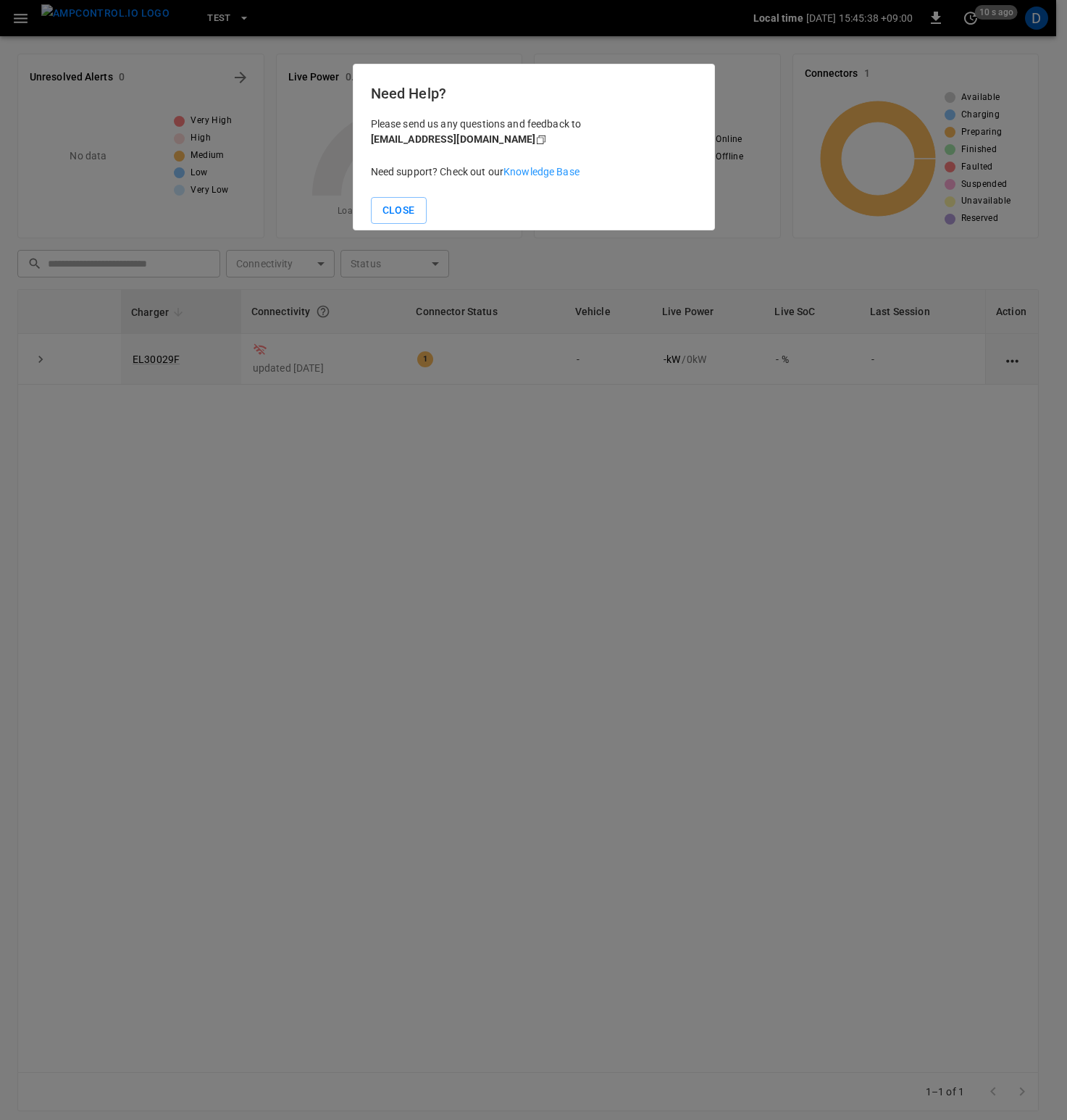
click at [540, 170] on link "Knowledge Base" at bounding box center [541, 171] width 76 height 11
click at [669, 434] on div at bounding box center [533, 560] width 1067 height 1120
